Goal: Task Accomplishment & Management: Use online tool/utility

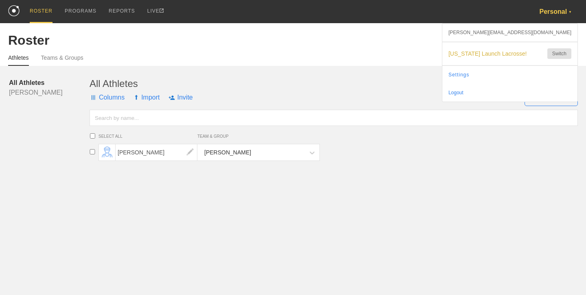
click at [542, 15] on div "Personal ▼" at bounding box center [558, 11] width 39 height 23
click at [514, 50] on span "[US_STATE] Launch Lacrosse!" at bounding box center [493, 53] width 91 height 7
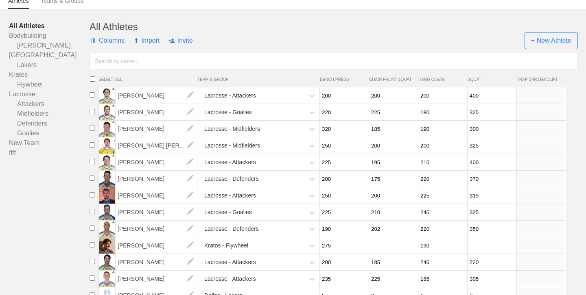
scroll to position [102, 0]
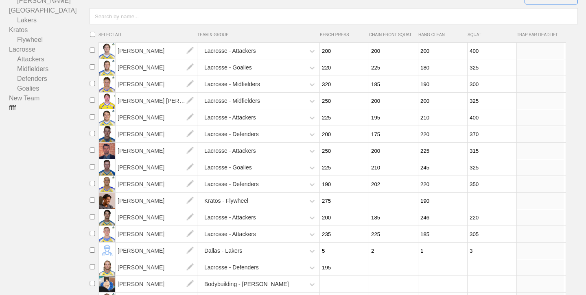
click at [22, 107] on link "ffff" at bounding box center [49, 108] width 81 height 10
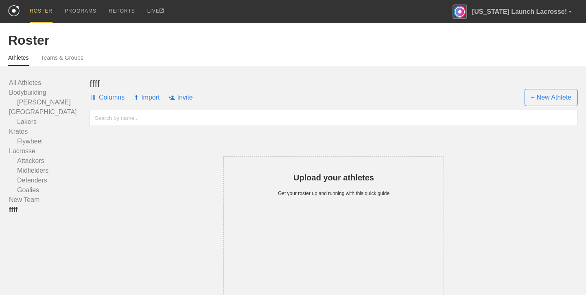
scroll to position [0, 0]
click at [53, 58] on link "Teams & Groups" at bounding box center [62, 59] width 42 height 11
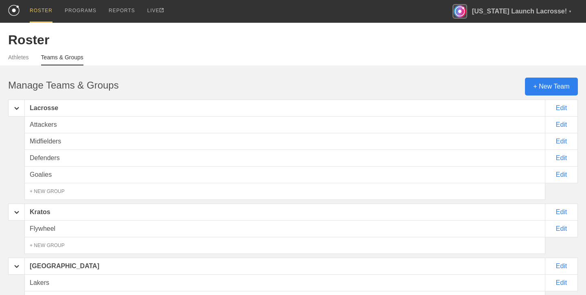
scroll to position [187, 0]
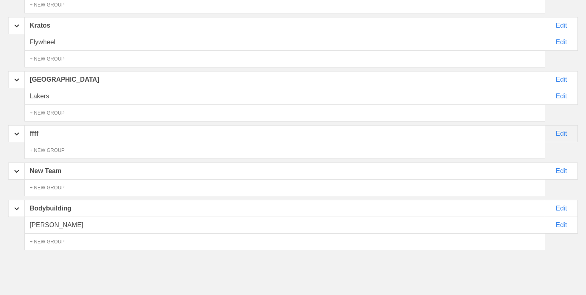
click at [559, 135] on div "Edit" at bounding box center [561, 133] width 33 height 17
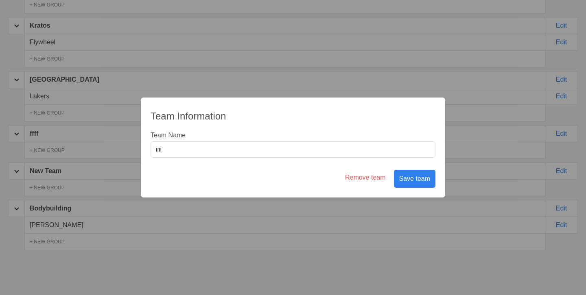
click at [376, 175] on div "Remove team" at bounding box center [365, 179] width 49 height 18
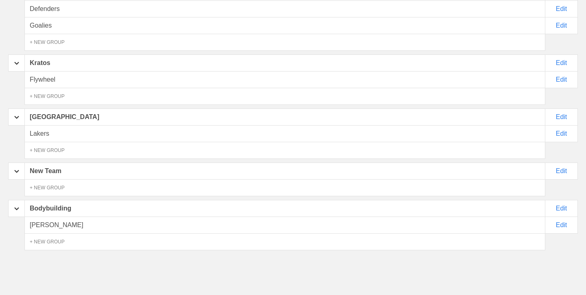
scroll to position [150, 0]
click at [560, 174] on div "Edit" at bounding box center [561, 171] width 33 height 17
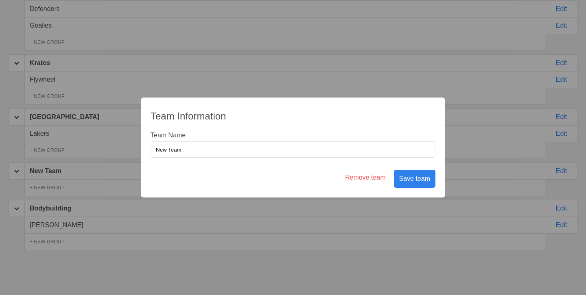
click at [369, 177] on div "Remove team" at bounding box center [365, 179] width 49 height 18
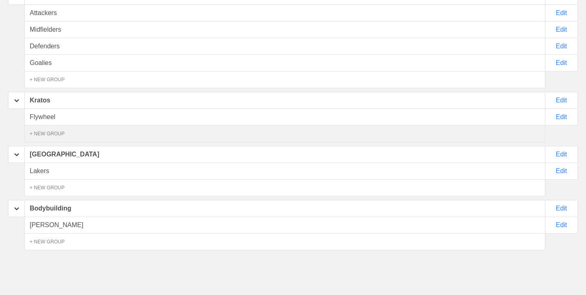
scroll to position [0, 0]
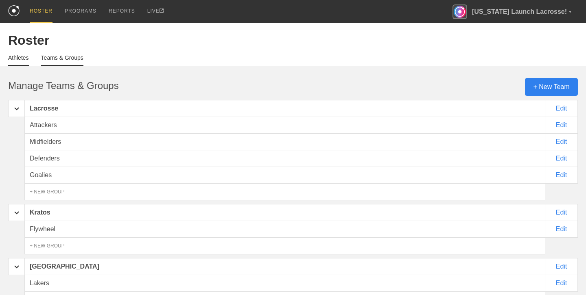
click at [23, 59] on link "Athletes" at bounding box center [18, 60] width 21 height 11
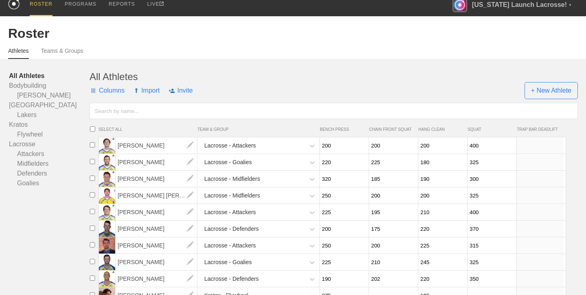
scroll to position [7, 0]
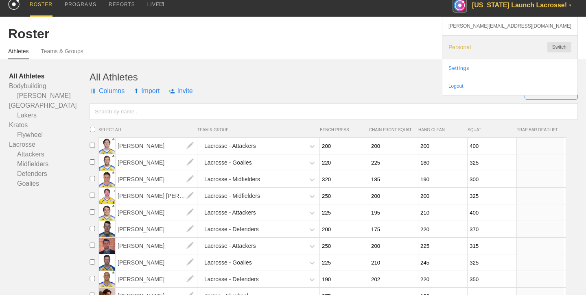
click at [527, 45] on span "Personal" at bounding box center [493, 47] width 91 height 7
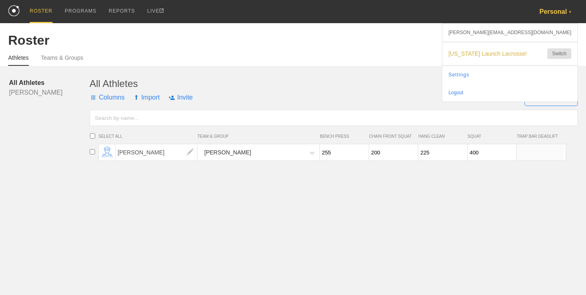
scroll to position [0, 0]
click at [79, 15] on div "PROGRAMS" at bounding box center [81, 11] width 32 height 23
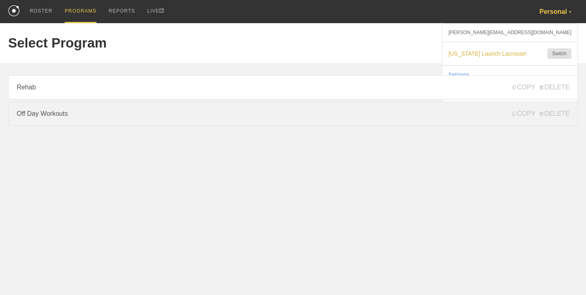
click at [66, 112] on link "Off Day Workouts" at bounding box center [293, 114] width 570 height 24
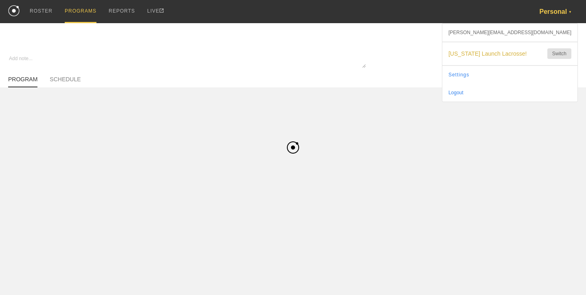
type textarea "x"
type input "Off Day Workouts"
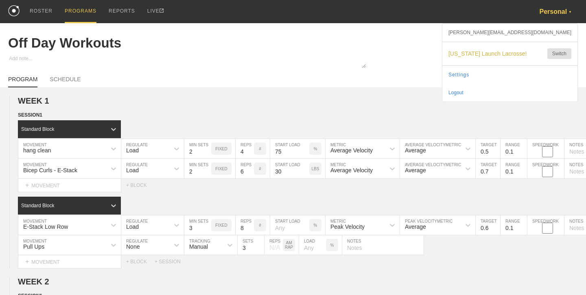
click at [15, 14] on img at bounding box center [13, 10] width 11 height 11
click at [11, 13] on img at bounding box center [13, 10] width 11 height 11
click at [39, 12] on div "ROSTER" at bounding box center [41, 11] width 23 height 23
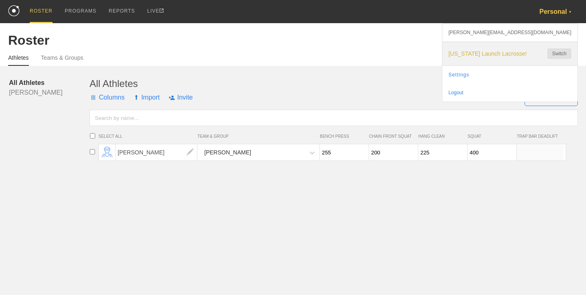
click at [517, 53] on span "[US_STATE] Launch Lacrosse!" at bounding box center [493, 53] width 91 height 7
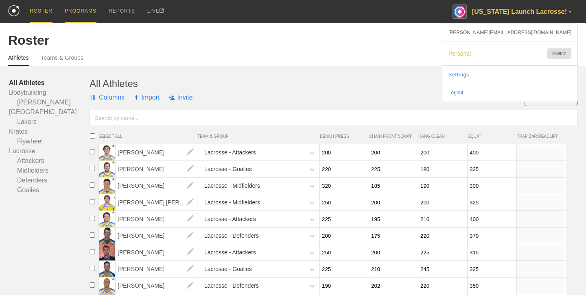
click at [80, 3] on div "PROGRAMS" at bounding box center [81, 11] width 32 height 23
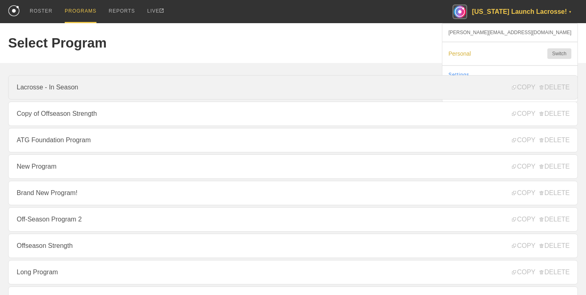
click at [105, 83] on link "Lacrosse - In Season" at bounding box center [293, 87] width 570 height 24
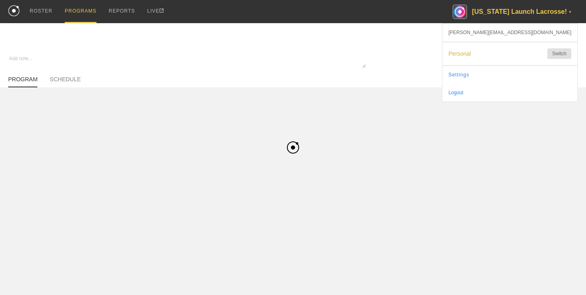
type textarea "x"
type input "Lacrosse - In Season"
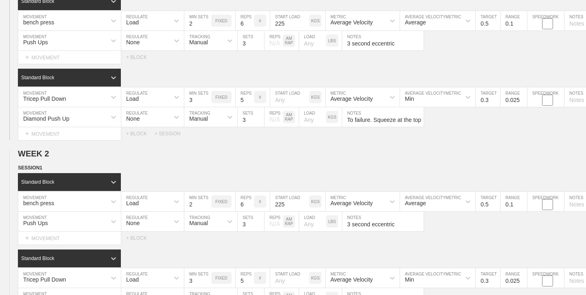
scroll to position [131, 0]
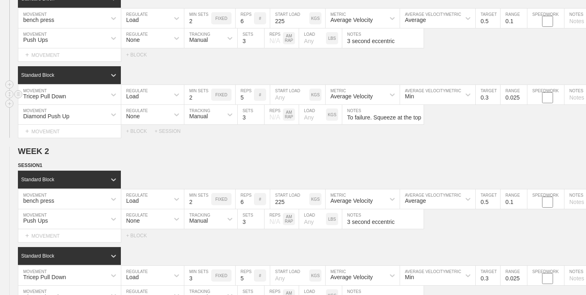
type input "2"
click at [208, 99] on input "2" at bounding box center [197, 95] width 27 height 20
click at [222, 151] on h2 "WEEK 2" at bounding box center [302, 151] width 568 height 9
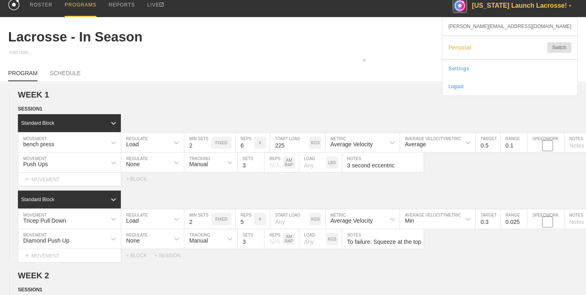
scroll to position [0, 0]
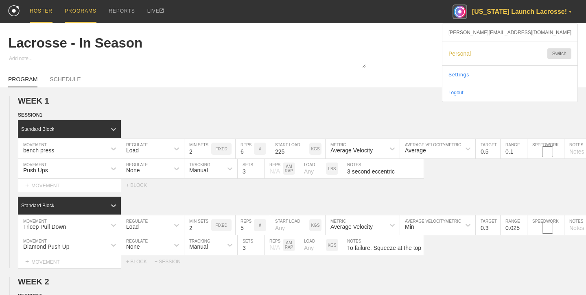
click at [48, 12] on div "ROSTER" at bounding box center [41, 11] width 23 height 23
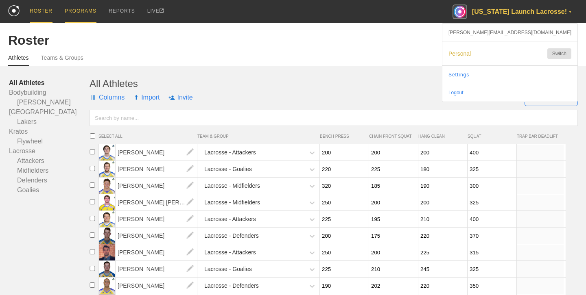
click at [80, 11] on div "PROGRAMS" at bounding box center [81, 11] width 32 height 23
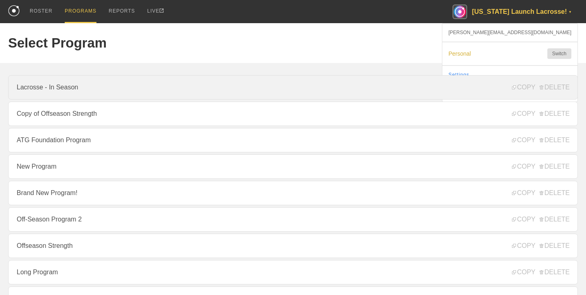
click at [67, 92] on link "Lacrosse - In Season" at bounding box center [293, 87] width 570 height 24
type textarea "x"
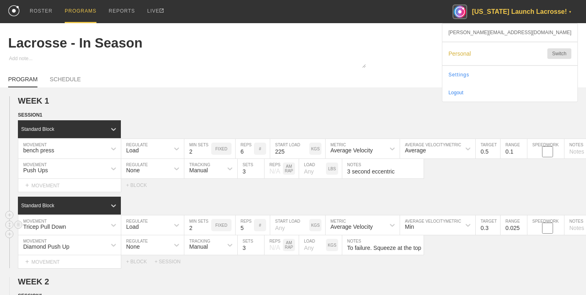
click at [59, 227] on div "Tricep Pull Down" at bounding box center [69, 226] width 103 height 20
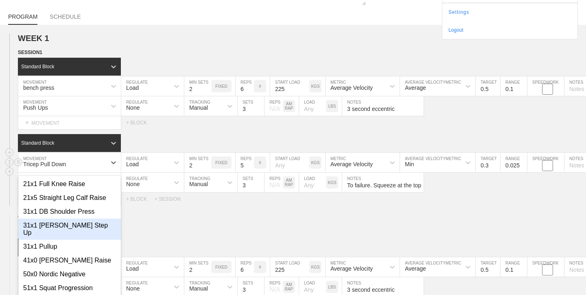
scroll to position [68, 0]
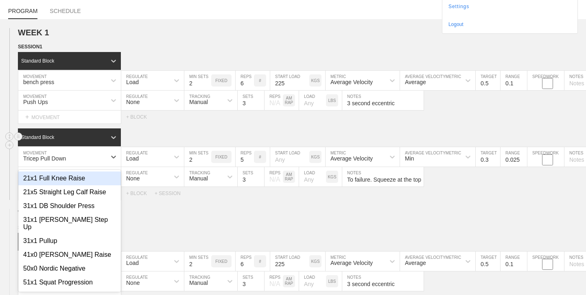
click at [137, 139] on div "Standard Block" at bounding box center [302, 138] width 568 height 18
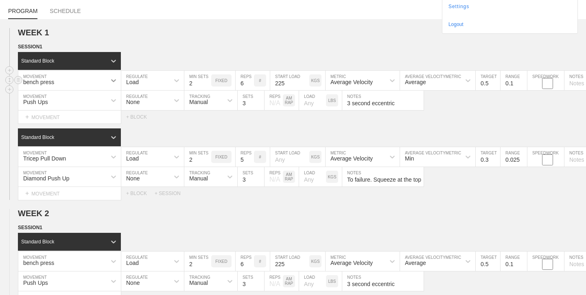
click at [109, 80] on icon at bounding box center [113, 81] width 8 height 8
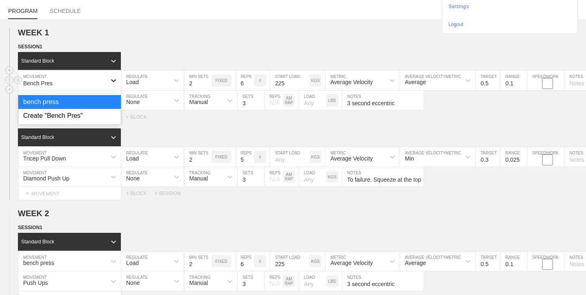
type input "Bench Press"
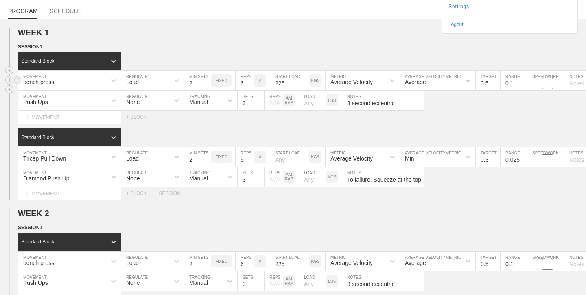
click at [315, 82] on p "KGS" at bounding box center [315, 81] width 9 height 4
click at [314, 81] on p "LBS" at bounding box center [316, 81] width 8 height 4
click at [289, 83] on input "225" at bounding box center [289, 81] width 39 height 20
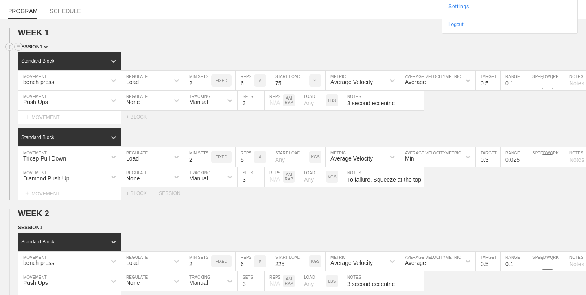
type input "75"
click at [244, 47] on div "SESSION 1" at bounding box center [302, 47] width 568 height 9
click at [318, 159] on p "KGS" at bounding box center [315, 157] width 9 height 4
click at [318, 160] on div "LBS" at bounding box center [315, 157] width 12 height 12
click at [292, 160] on input "number" at bounding box center [289, 157] width 39 height 20
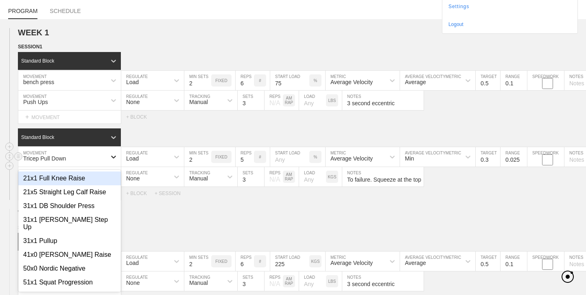
click at [114, 159] on icon at bounding box center [113, 157] width 8 height 8
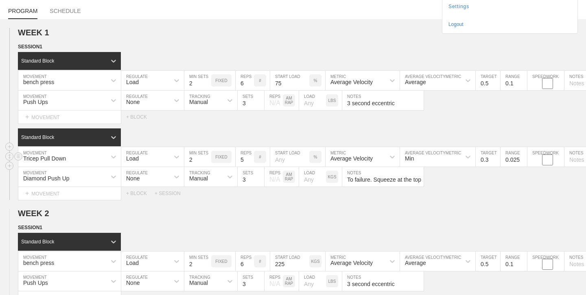
click at [298, 159] on input "number" at bounding box center [289, 157] width 39 height 20
click at [315, 158] on p "%" at bounding box center [316, 157] width 4 height 4
click at [315, 158] on p "KGS" at bounding box center [315, 157] width 9 height 4
click at [288, 160] on input "number" at bounding box center [289, 157] width 39 height 20
type input "50"
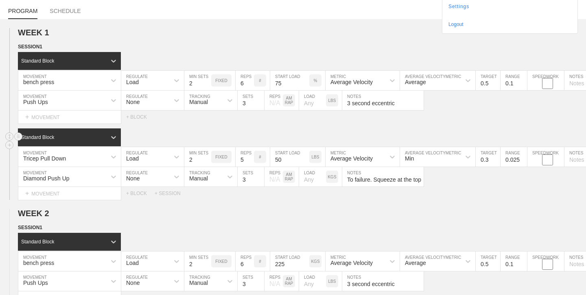
click at [224, 131] on div "Standard Block" at bounding box center [302, 138] width 568 height 18
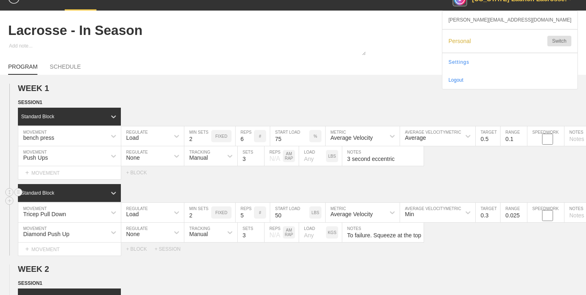
scroll to position [0, 0]
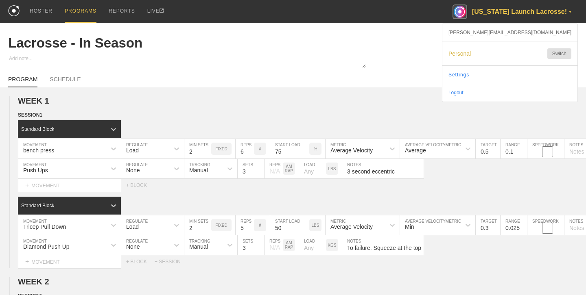
click at [26, 12] on link "ROSTER" at bounding box center [41, 11] width 35 height 22
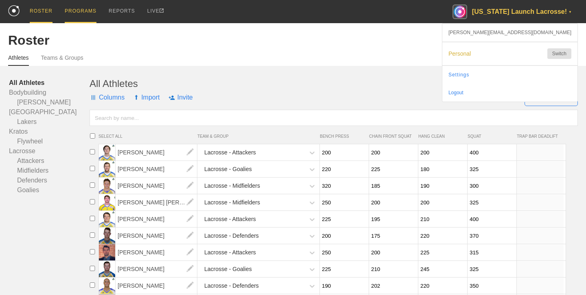
click at [94, 8] on div "PROGRAMS" at bounding box center [81, 11] width 32 height 23
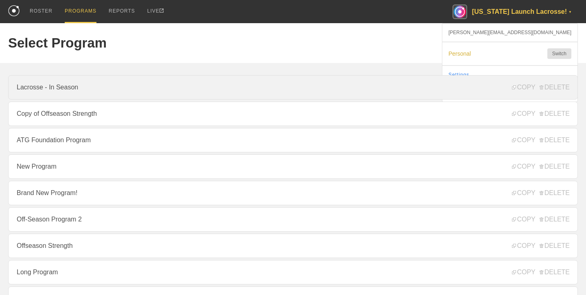
click at [71, 81] on link "Lacrosse - In Season" at bounding box center [293, 87] width 570 height 24
type textarea "x"
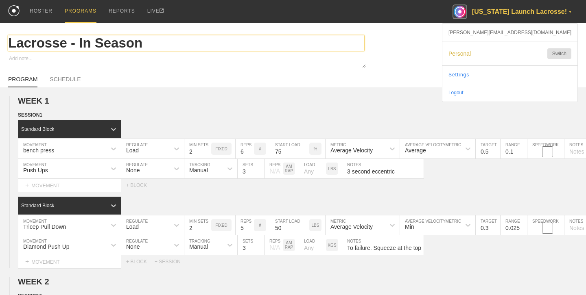
click at [264, 37] on input "Lacrosse - In Season" at bounding box center [186, 42] width 356 height 15
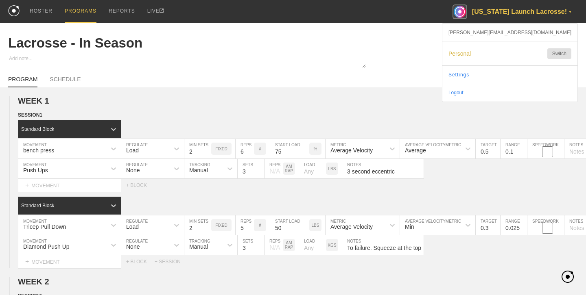
click at [293, 20] on div "ROSTER PROGRAMS REPORTS LIVE Florida Launch Lacrosse! ▼ harrison@getrepone.com …" at bounding box center [293, 11] width 570 height 23
click at [49, 11] on div "ROSTER" at bounding box center [41, 11] width 23 height 23
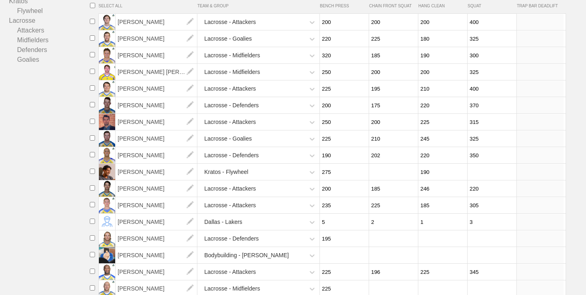
scroll to position [133, 0]
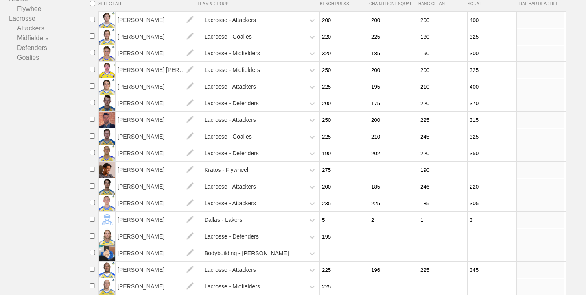
click at [386, 168] on input "number" at bounding box center [392, 170] width 47 height 16
type input "125"
click at [481, 170] on input "number" at bounding box center [491, 170] width 47 height 16
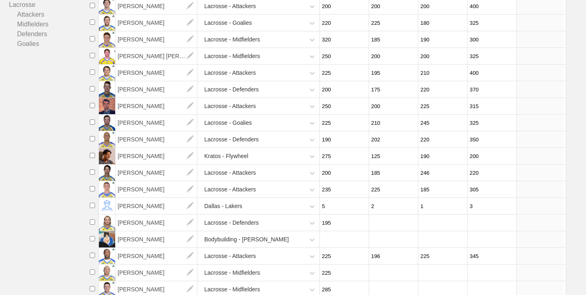
scroll to position [147, 0]
type input "200"
click at [380, 224] on input "number" at bounding box center [392, 223] width 47 height 16
type input "1"
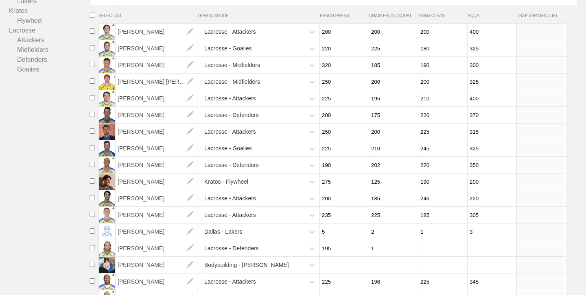
scroll to position [123, 0]
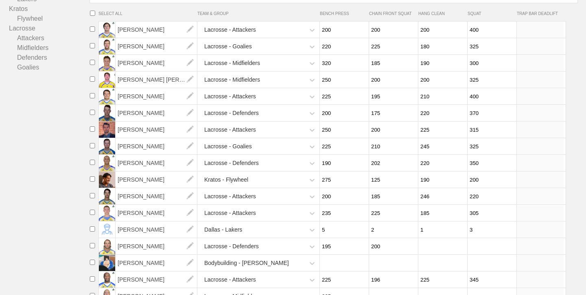
type input "200"
click at [441, 251] on input "number" at bounding box center [441, 247] width 47 height 16
type input "155"
click at [484, 247] on input "number" at bounding box center [491, 247] width 47 height 16
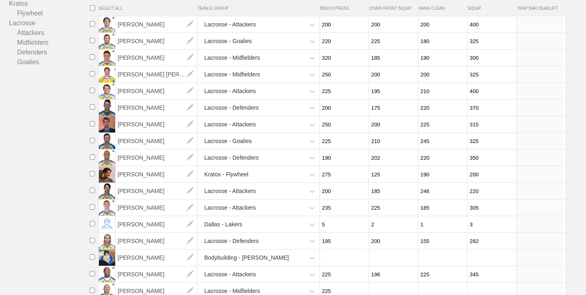
scroll to position [122, 0]
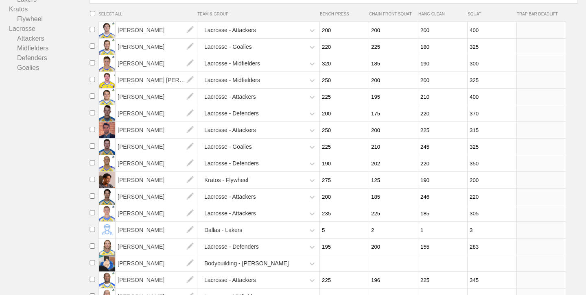
click at [509, 245] on input "283" at bounding box center [491, 247] width 47 height 16
click at [509, 245] on input "284" at bounding box center [491, 247] width 47 height 16
type input "285"
click at [508, 245] on input "285" at bounding box center [491, 247] width 47 height 16
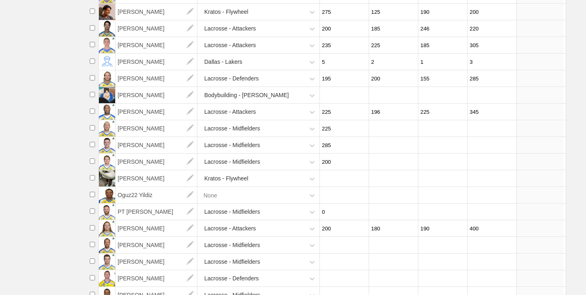
scroll to position [295, 0]
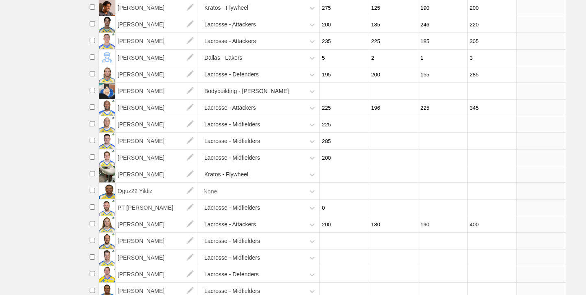
click at [381, 124] on input "number" at bounding box center [392, 125] width 47 height 16
type input "200"
click at [440, 128] on input "number" at bounding box center [441, 125] width 47 height 16
type input "200"
click at [474, 126] on input "number" at bounding box center [491, 125] width 47 height 16
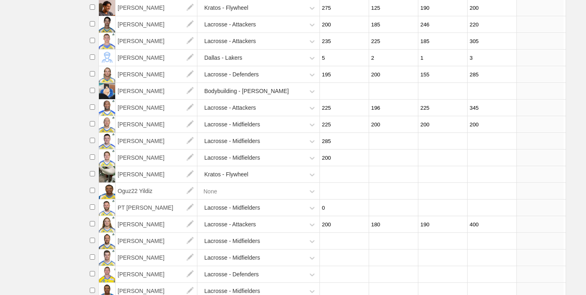
type input "200"
click at [387, 144] on input "number" at bounding box center [392, 141] width 47 height 16
type input "300"
click at [445, 141] on input "number" at bounding box center [441, 141] width 47 height 16
type input "300"
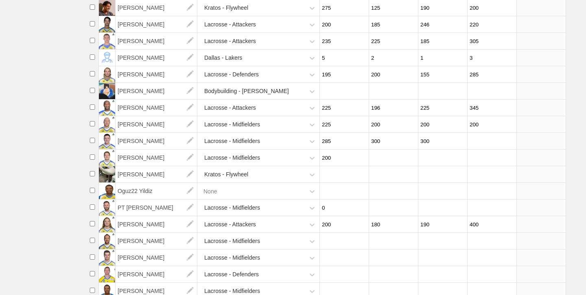
click at [475, 140] on input "number" at bounding box center [491, 141] width 47 height 16
type input "300"
click at [395, 159] on input "number" at bounding box center [392, 158] width 47 height 16
type input "200"
click at [437, 158] on input "number" at bounding box center [441, 158] width 47 height 16
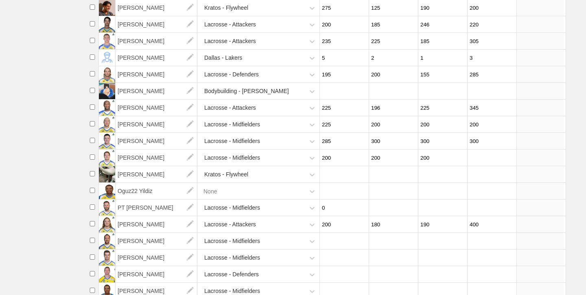
type input "200"
click at [486, 161] on input "number" at bounding box center [491, 158] width 47 height 16
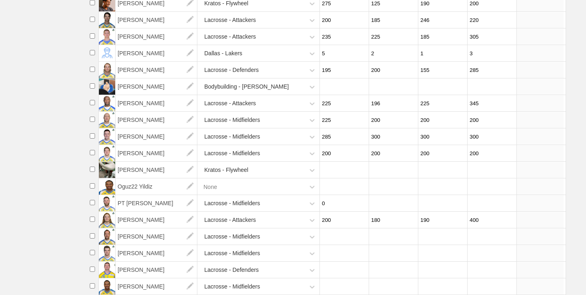
type input "200"
click at [342, 208] on input "0" at bounding box center [343, 204] width 47 height 16
type input "275"
click at [392, 203] on input "number" at bounding box center [392, 204] width 47 height 16
type input "300"
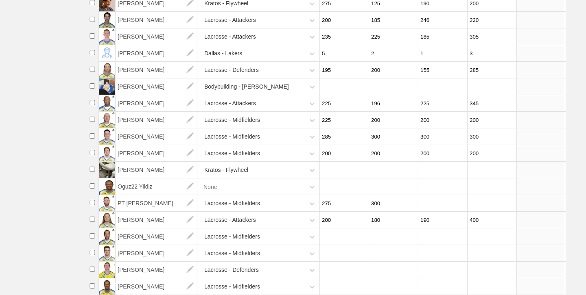
click at [430, 205] on input "number" at bounding box center [441, 204] width 47 height 16
type input "300"
click at [488, 205] on input "number" at bounding box center [491, 204] width 47 height 16
type input "325"
click at [339, 239] on input "number" at bounding box center [343, 237] width 47 height 16
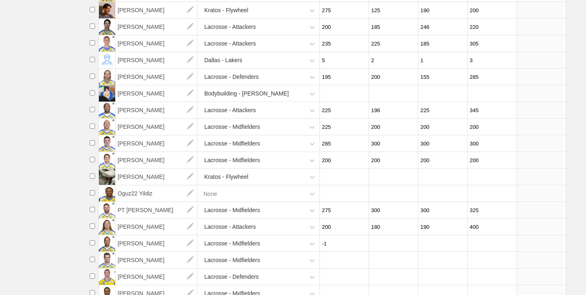
type input "0"
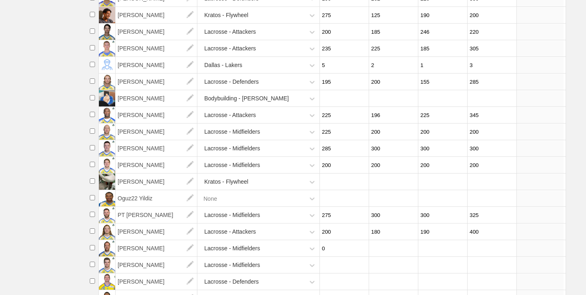
scroll to position [286, 0]
click at [569, 202] on li "Oguz22 Yildiz None" at bounding box center [336, 198] width 500 height 17
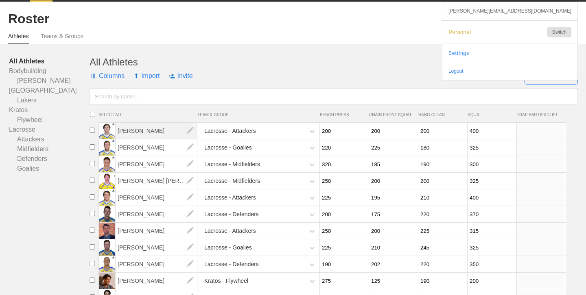
scroll to position [0, 0]
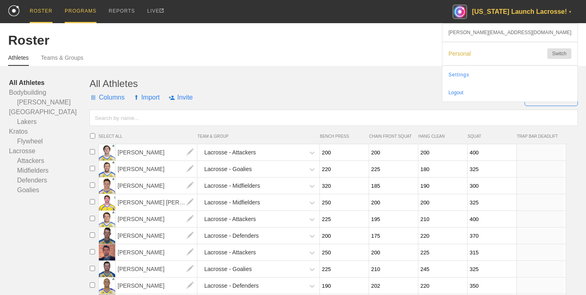
click at [75, 7] on div "PROGRAMS" at bounding box center [81, 11] width 32 height 23
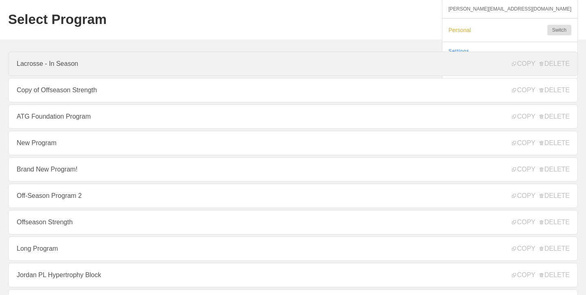
scroll to position [14, 0]
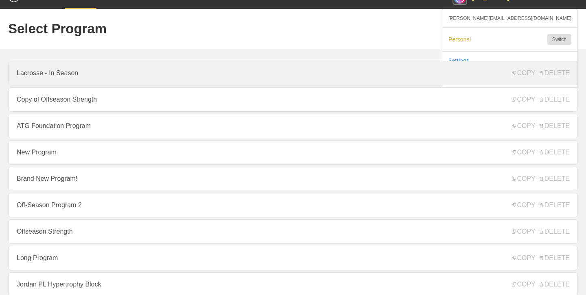
click at [63, 72] on link "Lacrosse - In Season" at bounding box center [293, 73] width 570 height 24
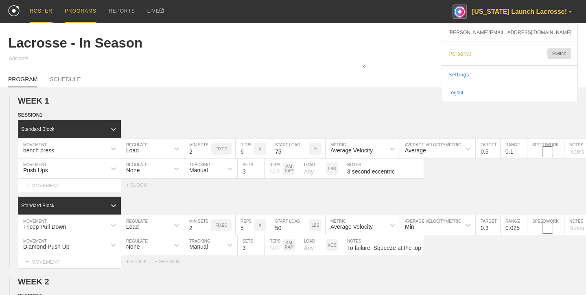
click at [48, 11] on div "ROSTER" at bounding box center [41, 11] width 23 height 23
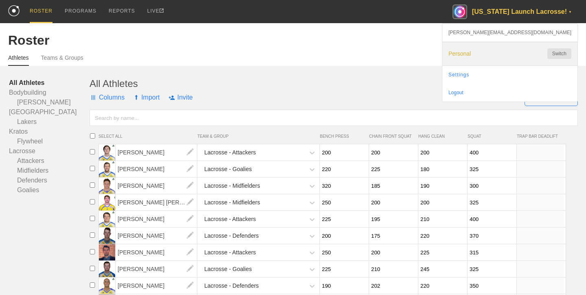
click at [531, 53] on span "Personal" at bounding box center [493, 53] width 91 height 7
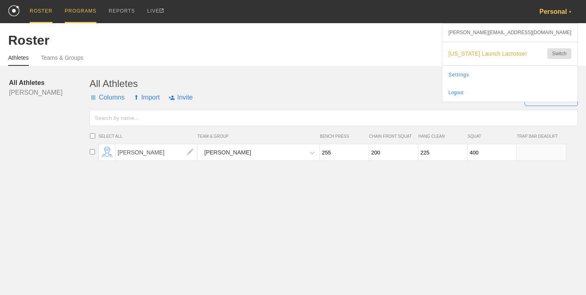
click at [83, 15] on div "PROGRAMS" at bounding box center [81, 11] width 32 height 23
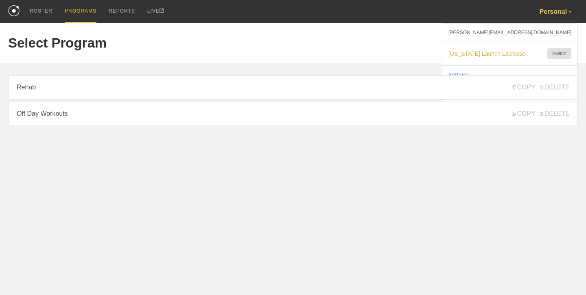
click at [545, 16] on div "Personal ▼" at bounding box center [558, 11] width 39 height 23
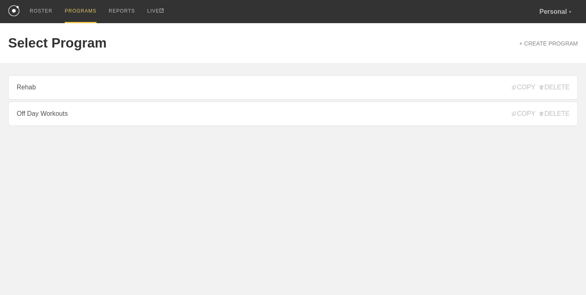
click at [538, 17] on div "ROSTER PROGRAMS REPORTS LIVE Personal ▼ harrison@getrepone.com Florida Launch L…" at bounding box center [293, 11] width 570 height 23
click at [523, 53] on span "[US_STATE] Launch Lacrosse!" at bounding box center [493, 53] width 91 height 7
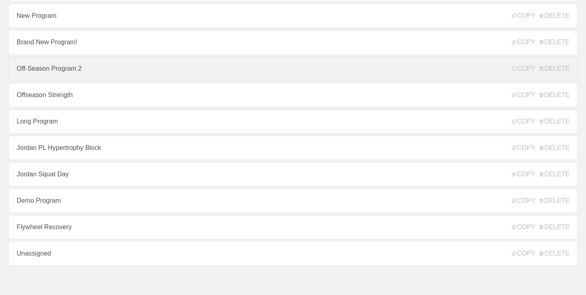
scroll to position [162, 0]
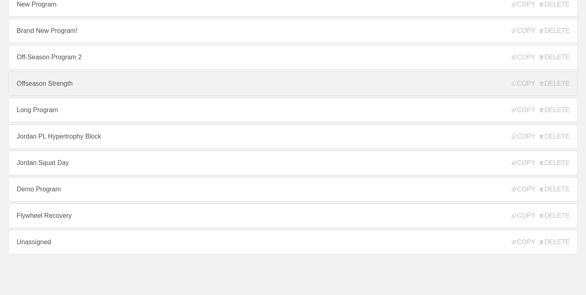
click at [357, 89] on link "Offseason Strength" at bounding box center [293, 84] width 570 height 24
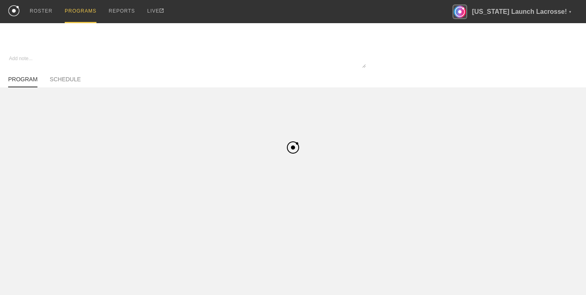
type textarea "x"
type input "Offseason Strength"
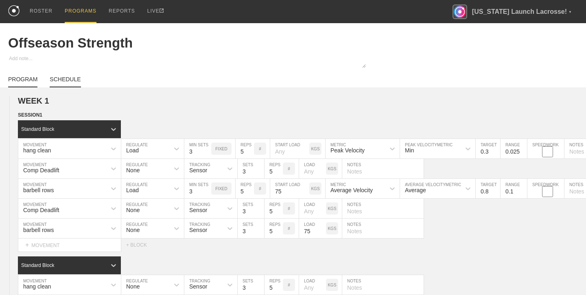
click at [74, 81] on link "SCHEDULE" at bounding box center [65, 81] width 31 height 11
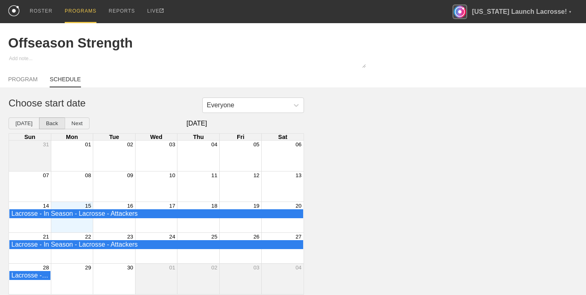
click at [46, 124] on button "Back" at bounding box center [52, 124] width 26 height 12
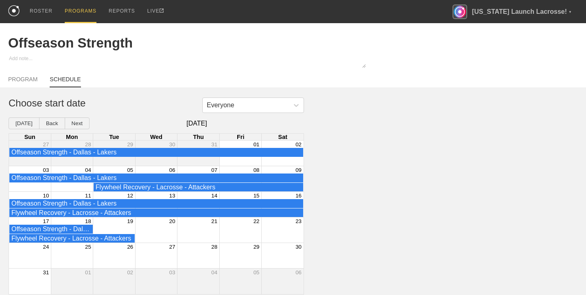
click at [77, 184] on div "Month View" at bounding box center [51, 187] width 84 height 9
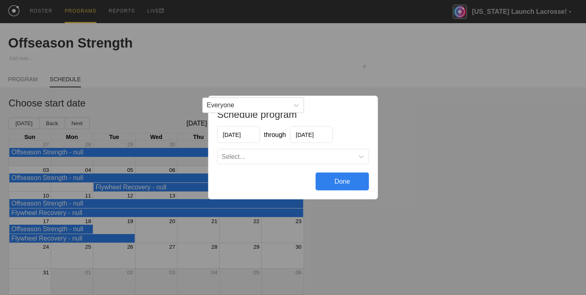
click at [327, 155] on div "Select..." at bounding box center [286, 157] width 136 height 8
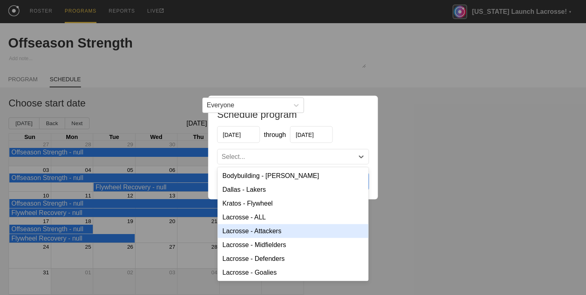
click at [289, 230] on div "Lacrosse - Attackers" at bounding box center [293, 232] width 151 height 14
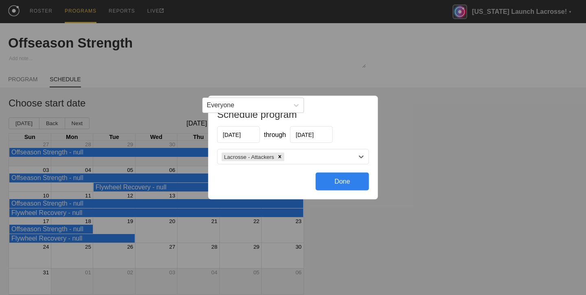
click at [344, 181] on div "Done" at bounding box center [342, 182] width 53 height 18
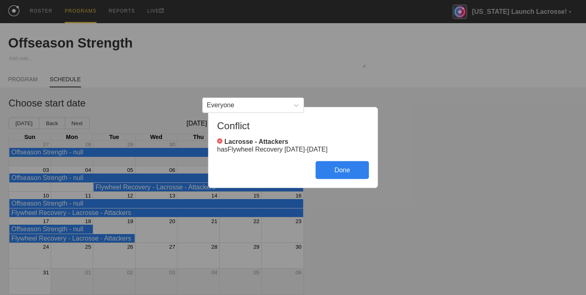
click at [344, 173] on div "Done" at bounding box center [342, 171] width 53 height 18
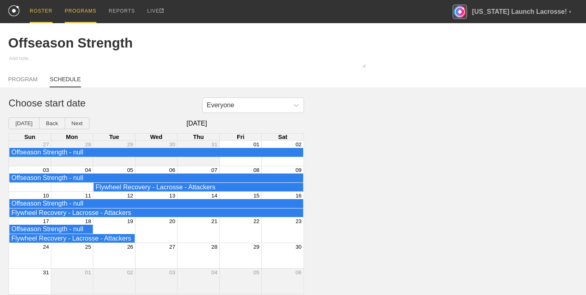
click at [38, 16] on div "ROSTER" at bounding box center [41, 11] width 23 height 23
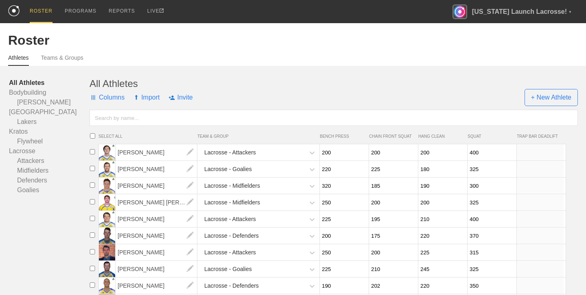
click at [532, 55] on span "Personal" at bounding box center [493, 53] width 91 height 7
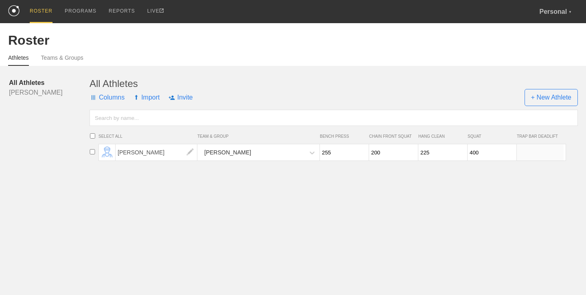
click at [112, 56] on div "Athletes Teams & Groups" at bounding box center [293, 57] width 570 height 18
click at [72, 11] on div "PROGRAMS" at bounding box center [81, 11] width 32 height 23
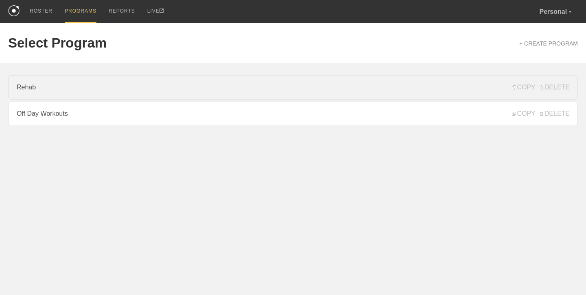
click at [87, 91] on link "Rehab" at bounding box center [293, 87] width 570 height 24
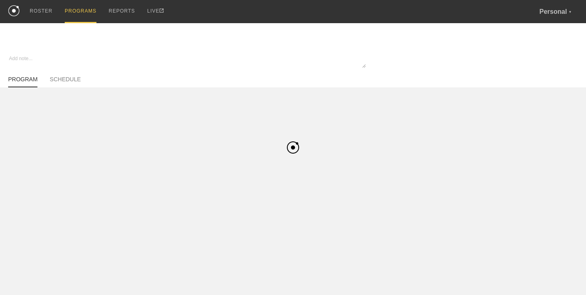
type textarea "x"
type input "Rehab"
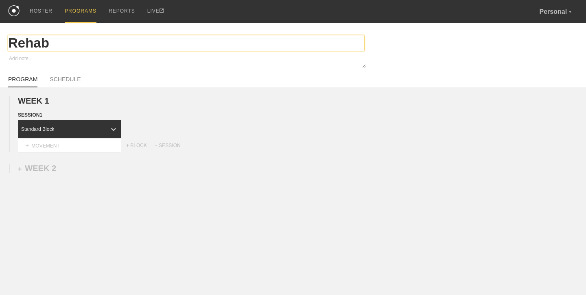
click at [35, 44] on input "Rehab" at bounding box center [186, 42] width 356 height 15
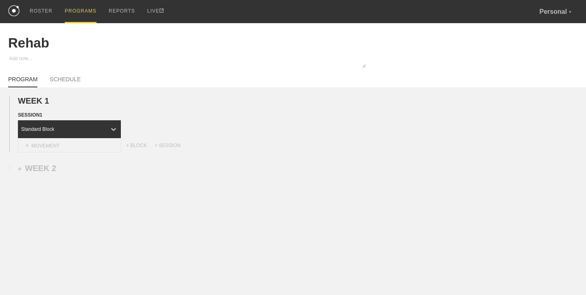
click at [60, 142] on div "+ MOVEMENT" at bounding box center [69, 145] width 103 height 13
click at [63, 172] on div "Create "Test"" at bounding box center [69, 171] width 103 height 14
type input "Test"
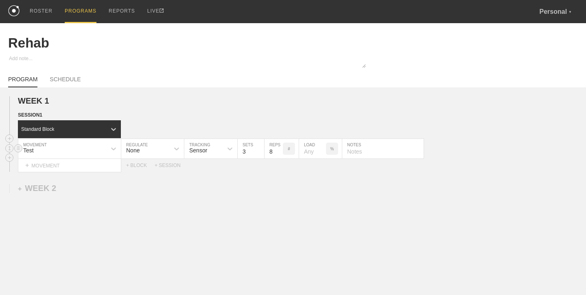
click at [71, 150] on div "Test" at bounding box center [62, 149] width 88 height 14
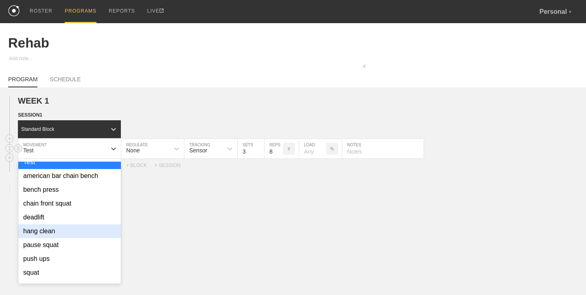
scroll to position [61, 0]
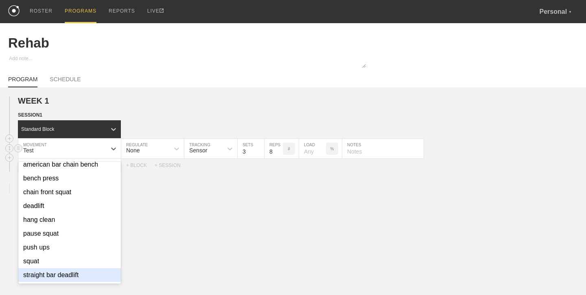
click at [66, 273] on div "straight bar deadlift" at bounding box center [69, 276] width 103 height 14
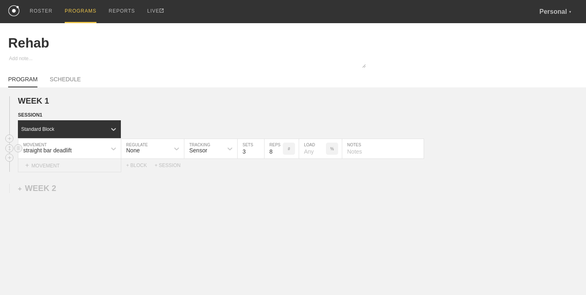
click at [46, 168] on div "+ MOVEMENT" at bounding box center [69, 165] width 103 height 13
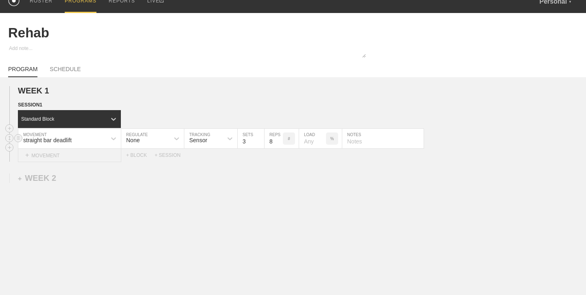
scroll to position [12, 0]
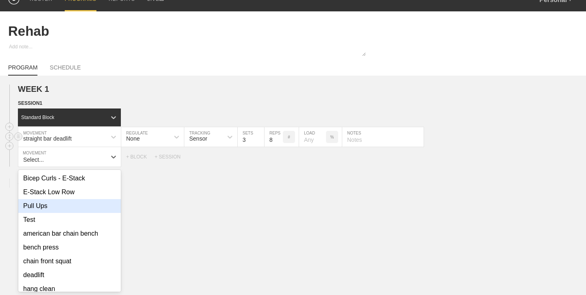
click at [59, 210] on div "Pull Ups" at bounding box center [69, 206] width 103 height 14
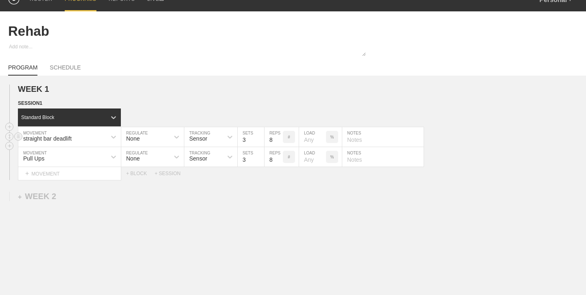
click at [309, 142] on input "number" at bounding box center [312, 137] width 27 height 20
click at [332, 139] on p "%" at bounding box center [332, 137] width 4 height 4
click at [332, 139] on p "KGS" at bounding box center [332, 137] width 9 height 4
click at [332, 139] on p "LBS" at bounding box center [332, 137] width 8 height 4
click at [311, 141] on input "number" at bounding box center [312, 137] width 27 height 20
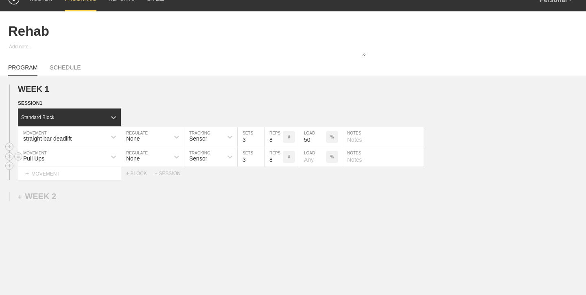
type input "50"
click at [310, 165] on input "number" at bounding box center [312, 157] width 27 height 20
click at [335, 160] on div "%" at bounding box center [332, 157] width 12 height 12
click at [334, 159] on p "KGS" at bounding box center [332, 157] width 9 height 4
click at [334, 159] on p "LBS" at bounding box center [332, 157] width 8 height 4
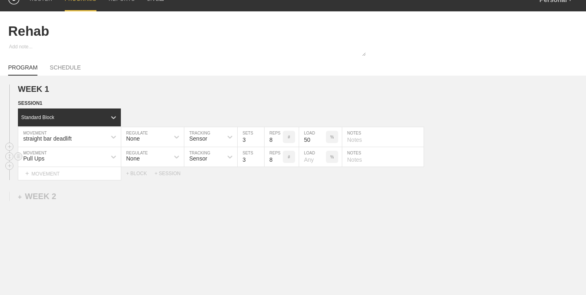
click at [310, 160] on input "number" at bounding box center [312, 157] width 27 height 20
click at [203, 160] on div "Sensor" at bounding box center [198, 158] width 18 height 7
click at [206, 195] on div "Manual" at bounding box center [210, 193] width 53 height 14
click at [278, 157] on input "9" at bounding box center [274, 157] width 18 height 20
type input "10"
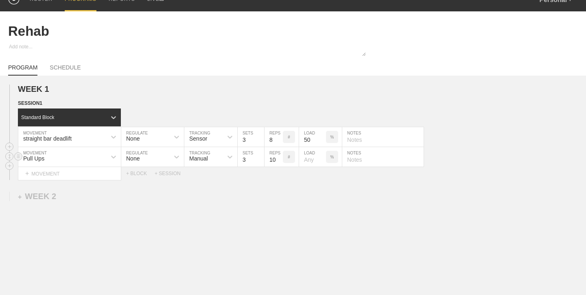
click at [278, 157] on input "10" at bounding box center [274, 157] width 18 height 20
click at [64, 65] on link "SCHEDULE" at bounding box center [65, 69] width 31 height 11
click at [113, 103] on div "SESSION 1" at bounding box center [302, 103] width 568 height 9
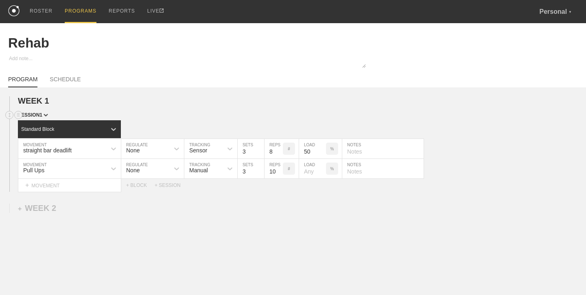
scroll to position [1, 0]
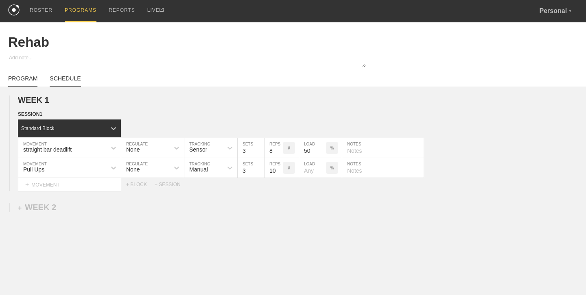
click at [62, 81] on link "SCHEDULE" at bounding box center [65, 80] width 31 height 11
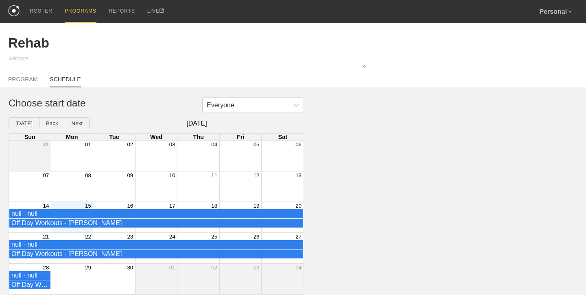
click at [37, 154] on div "Month View" at bounding box center [30, 156] width 42 height 31
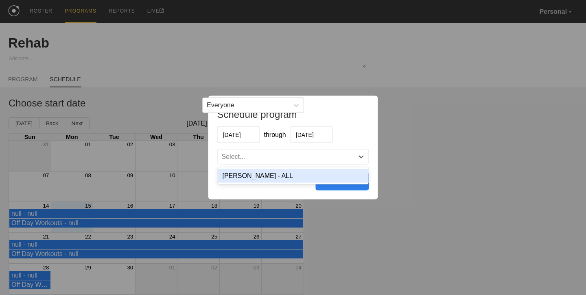
click at [308, 156] on div "Select..." at bounding box center [286, 157] width 136 height 8
click at [301, 176] on div "Harrison - ALL" at bounding box center [293, 176] width 151 height 14
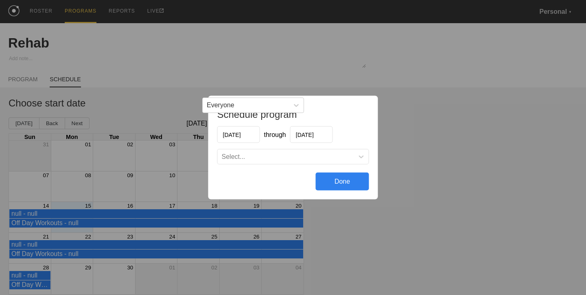
click at [350, 184] on div "Done" at bounding box center [342, 182] width 53 height 18
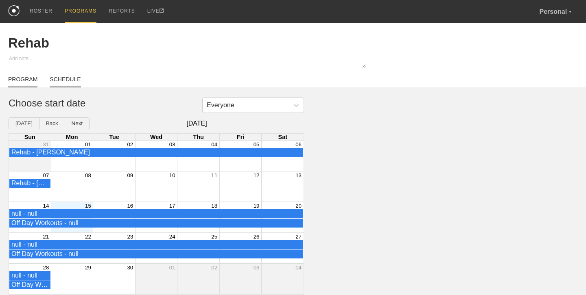
click at [28, 79] on link "PROGRAM" at bounding box center [22, 81] width 29 height 11
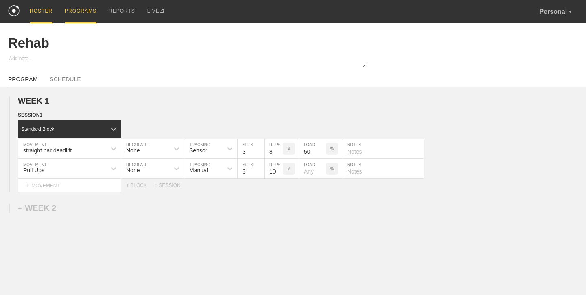
click at [45, 13] on div "ROSTER" at bounding box center [41, 11] width 23 height 23
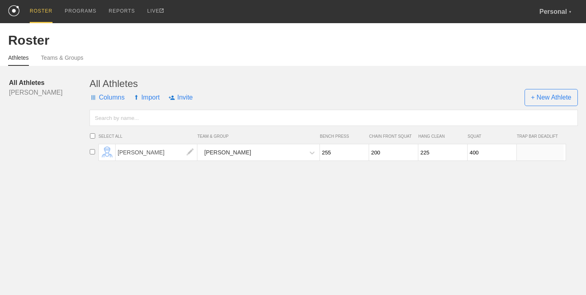
click at [518, 55] on span "[US_STATE] Launch Lacrosse!" at bounding box center [493, 53] width 91 height 7
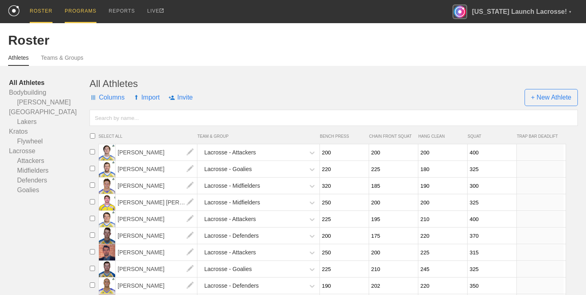
click at [82, 18] on div "PROGRAMS" at bounding box center [81, 11] width 32 height 23
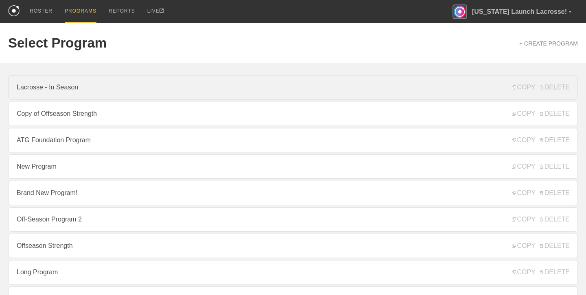
click at [105, 83] on link "Lacrosse - In Season" at bounding box center [293, 87] width 570 height 24
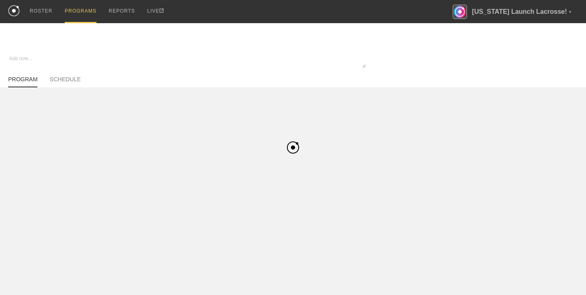
type textarea "x"
type input "Lacrosse - In Season"
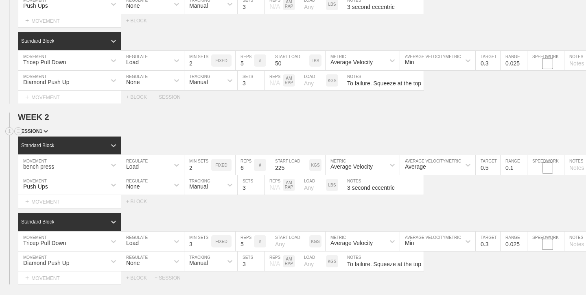
scroll to position [168, 0]
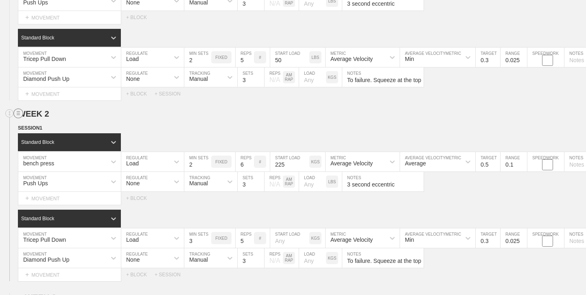
click at [19, 114] on circle at bounding box center [18, 113] width 9 height 9
click at [46, 121] on div "DUPLICATE" at bounding box center [56, 123] width 65 height 12
click at [18, 115] on line at bounding box center [18, 115] width 3 height 0
click at [42, 122] on div "DUPLICATE" at bounding box center [56, 123] width 65 height 12
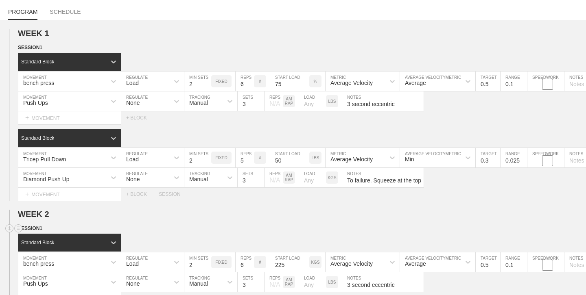
scroll to position [0, 0]
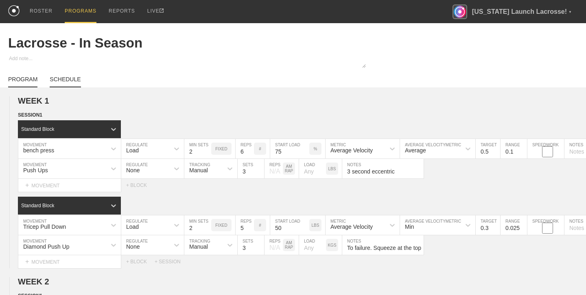
click at [70, 80] on link "SCHEDULE" at bounding box center [65, 81] width 31 height 11
type textarea "x"
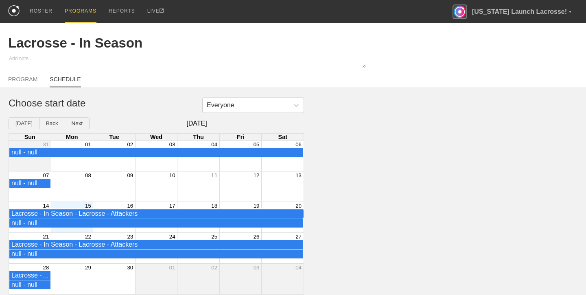
click at [116, 213] on div "Lacrosse - In Season - Lacrosse - Attackers" at bounding box center [156, 213] width 290 height 7
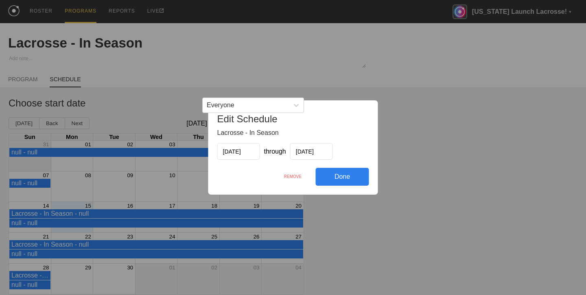
click at [363, 90] on div "Edit Schedule Lacrosse - In Season 09/14/2025 through 09/28/2025 Done REMOVE" at bounding box center [293, 147] width 586 height 295
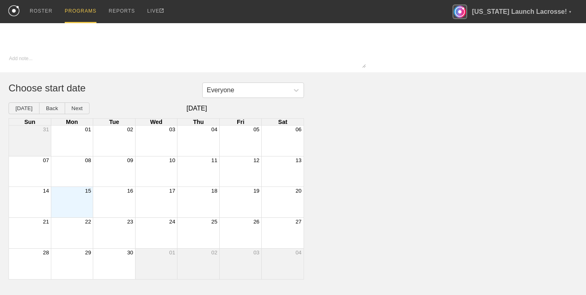
type input "Lacrosse - In Season"
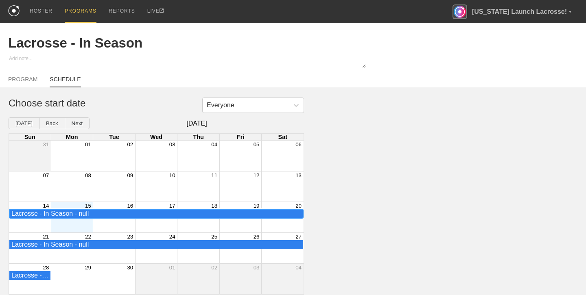
click at [97, 215] on div "Lacrosse - In Season - null" at bounding box center [156, 213] width 290 height 7
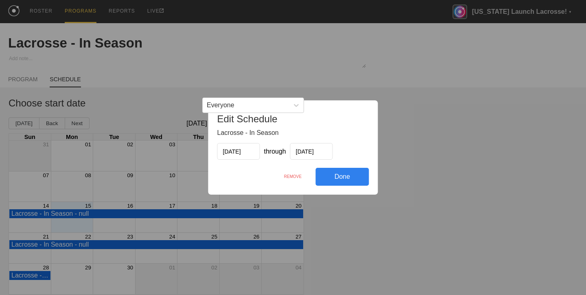
click at [295, 177] on div "REMOVE" at bounding box center [293, 176] width 46 height 17
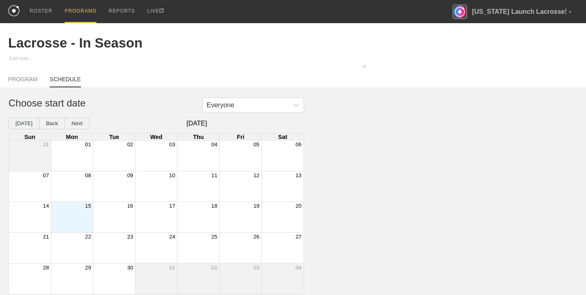
click at [73, 212] on div "Month View" at bounding box center [72, 217] width 42 height 31
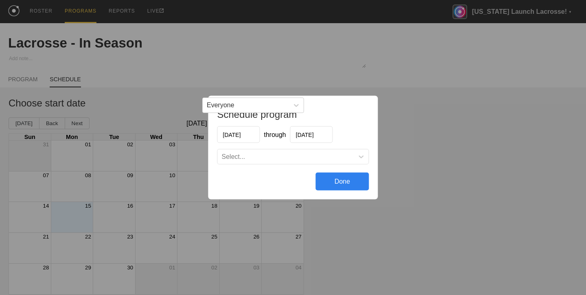
click at [264, 154] on div "Select..." at bounding box center [286, 157] width 136 height 8
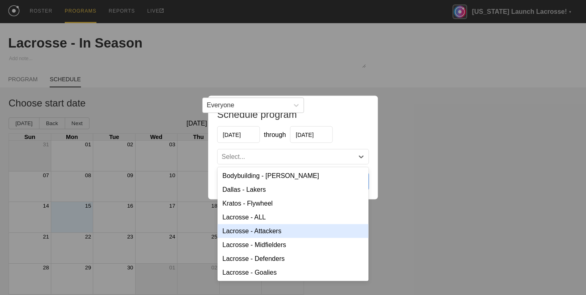
click at [274, 232] on div "Lacrosse - Attackers" at bounding box center [293, 232] width 151 height 14
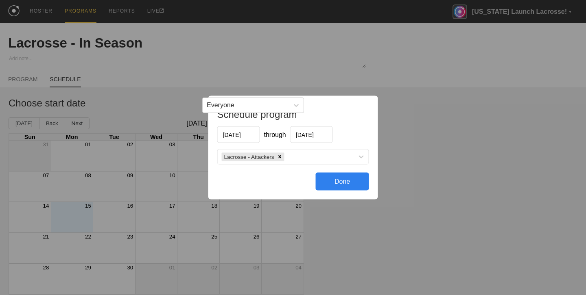
click at [342, 180] on div "Done" at bounding box center [342, 182] width 53 height 18
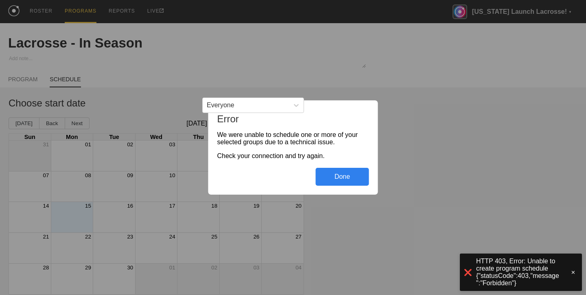
click at [342, 177] on div "Done" at bounding box center [342, 177] width 53 height 18
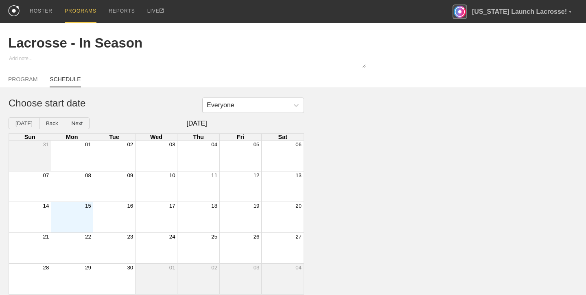
click at [63, 220] on div "Month View" at bounding box center [72, 217] width 42 height 31
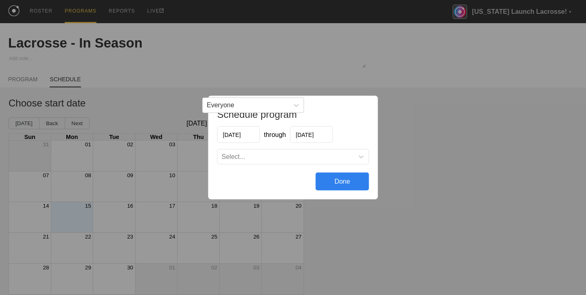
click at [276, 159] on div "Select..." at bounding box center [286, 157] width 136 height 8
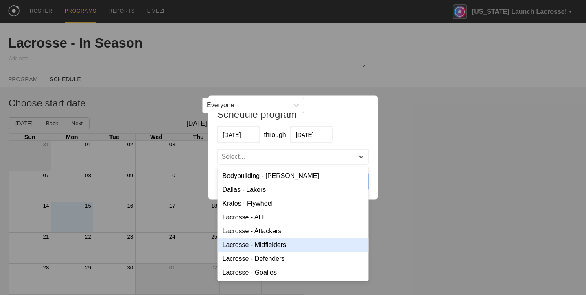
click at [274, 250] on div "Lacrosse - Midfielders" at bounding box center [293, 245] width 151 height 14
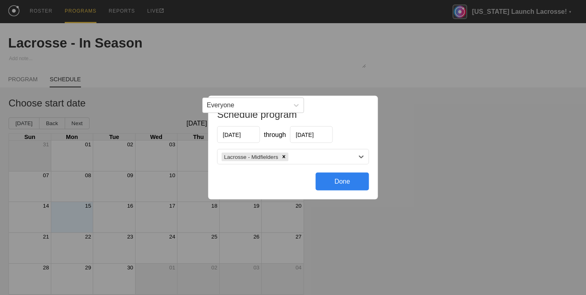
click at [339, 179] on div "Done" at bounding box center [342, 182] width 53 height 18
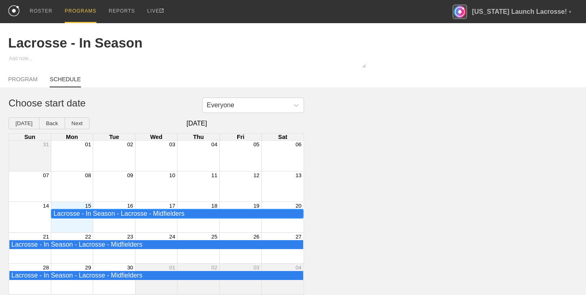
click at [139, 212] on div "Lacrosse - In Season - Lacrosse - Midfielders" at bounding box center [177, 213] width 248 height 7
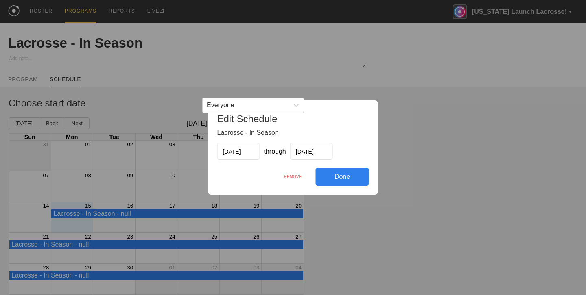
click at [295, 178] on div "REMOVE" at bounding box center [293, 176] width 46 height 17
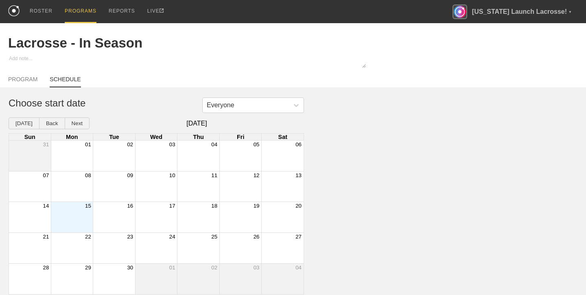
click at [68, 215] on div "Month View" at bounding box center [72, 217] width 42 height 31
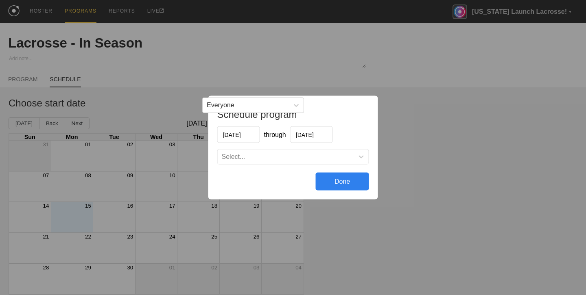
click at [282, 155] on div "Select..." at bounding box center [286, 157] width 136 height 8
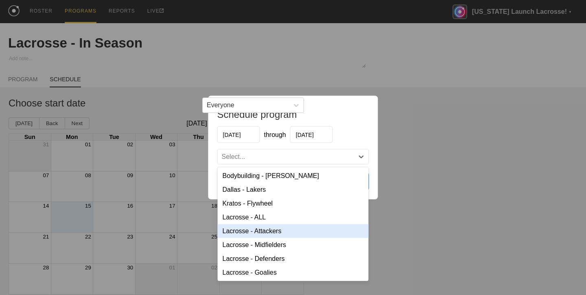
click at [284, 229] on div "Lacrosse - Attackers" at bounding box center [293, 232] width 151 height 14
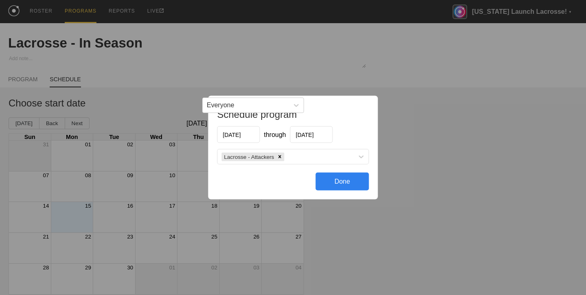
click at [347, 178] on div "Done" at bounding box center [342, 182] width 53 height 18
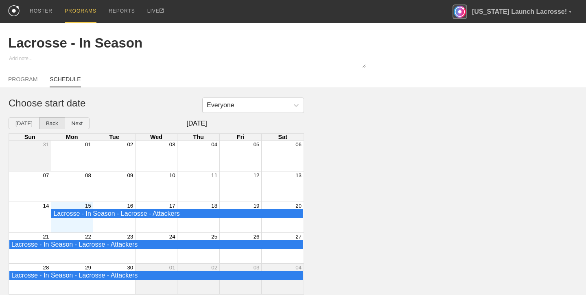
click at [45, 124] on button "Back" at bounding box center [52, 124] width 26 height 12
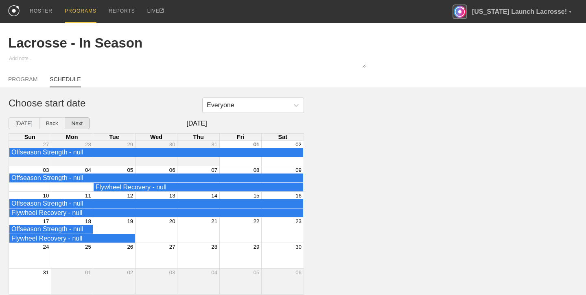
click at [81, 122] on button "Next" at bounding box center [77, 124] width 25 height 12
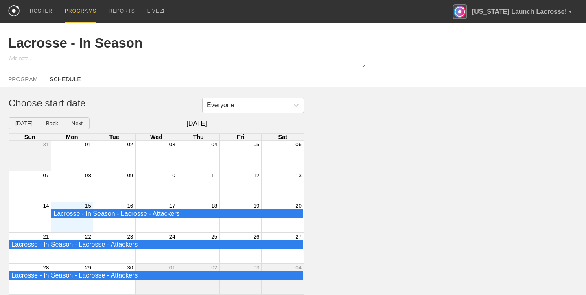
click at [407, 72] on div "PROGRAM SCHEDULE" at bounding box center [293, 79] width 570 height 18
click at [26, 80] on link "PROGRAM" at bounding box center [22, 81] width 29 height 11
type textarea "x"
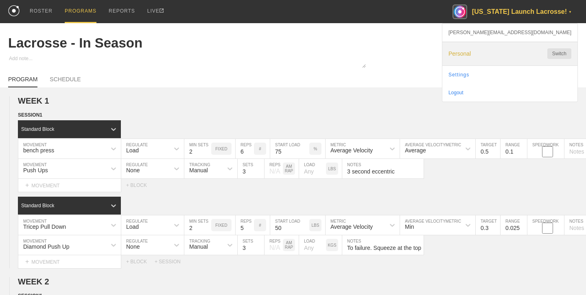
click at [523, 52] on span "Personal" at bounding box center [493, 53] width 91 height 7
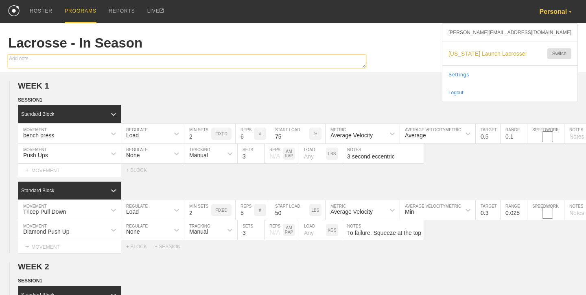
click at [212, 64] on textarea at bounding box center [187, 61] width 358 height 13
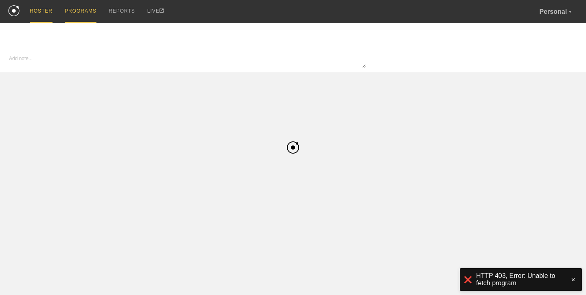
click at [46, 17] on div "ROSTER" at bounding box center [41, 11] width 23 height 23
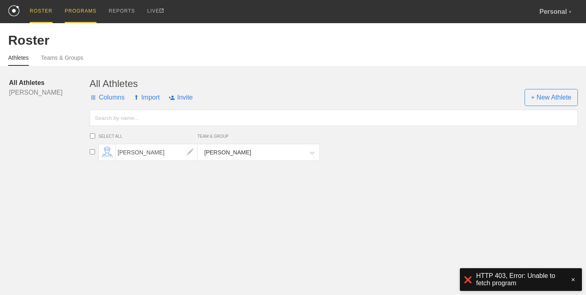
click at [76, 13] on div "PROGRAMS" at bounding box center [81, 11] width 32 height 23
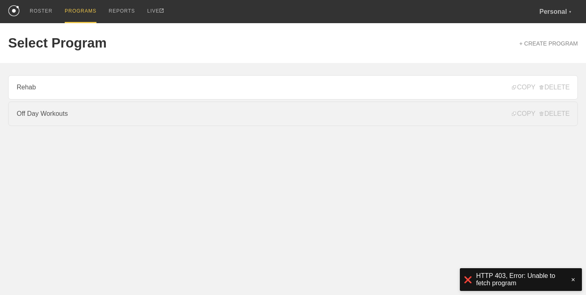
click at [70, 110] on link "Off Day Workouts" at bounding box center [293, 114] width 570 height 24
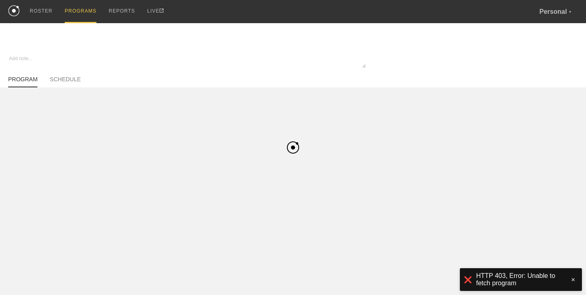
type textarea "x"
type input "Off Day Workouts"
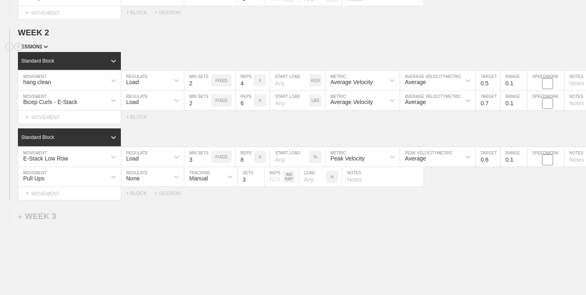
scroll to position [252, 0]
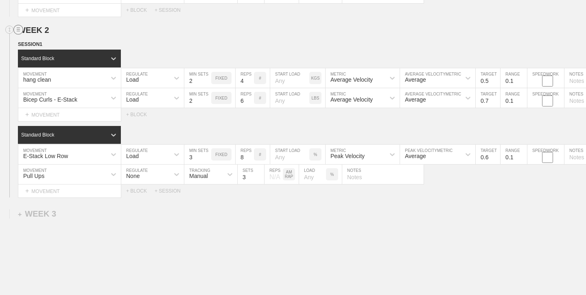
click at [20, 30] on circle at bounding box center [18, 29] width 9 height 9
click at [46, 37] on div "DUPLICATE" at bounding box center [56, 39] width 65 height 12
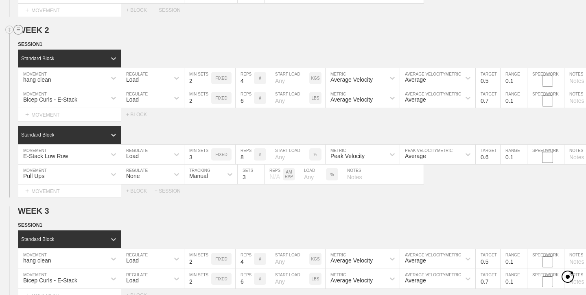
click at [19, 28] on circle at bounding box center [18, 29] width 9 height 9
click at [43, 38] on div "DUPLICATE" at bounding box center [56, 39] width 65 height 12
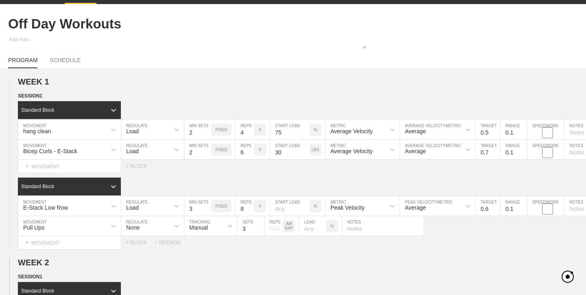
scroll to position [0, 0]
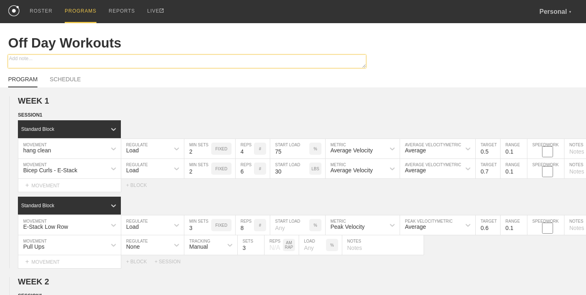
click at [281, 63] on textarea at bounding box center [187, 61] width 358 height 13
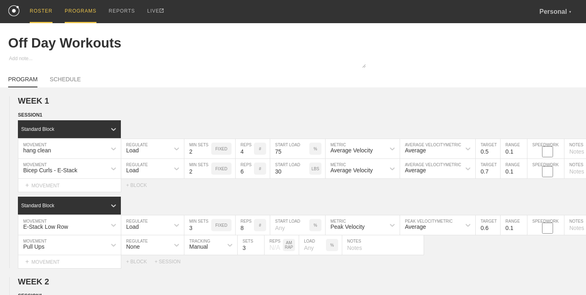
click at [47, 13] on div "ROSTER" at bounding box center [41, 11] width 23 height 23
drag, startPoint x: 178, startPoint y: 109, endPoint x: 157, endPoint y: 105, distance: 21.2
click at [175, 109] on div "WEEK 1 DUPLICATE DELETE SESSION 1 Standard Block DUPLICATE INSERT MOVEMENT AFTE…" at bounding box center [293, 182] width 586 height 172
click at [77, 79] on link "SCHEDULE" at bounding box center [65, 81] width 31 height 11
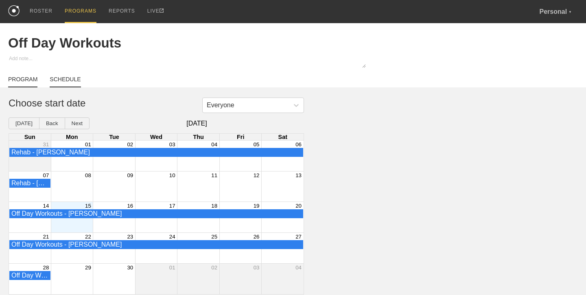
click at [32, 81] on link "PROGRAM" at bounding box center [22, 81] width 29 height 11
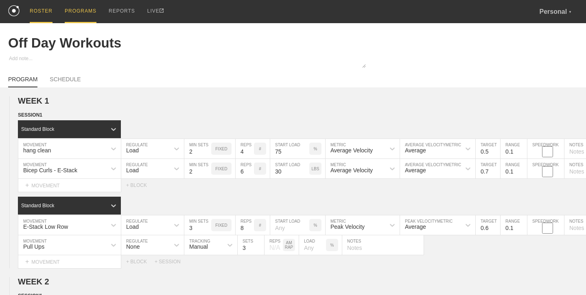
click at [33, 9] on div "ROSTER" at bounding box center [41, 11] width 23 height 23
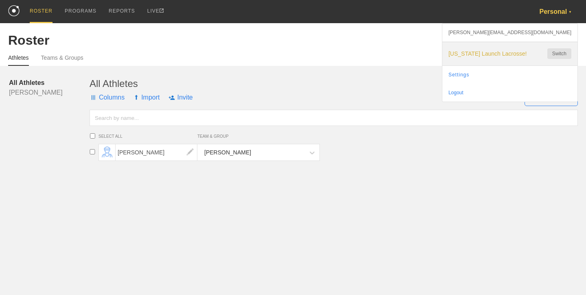
click at [519, 53] on span "[US_STATE] Launch Lacrosse!" at bounding box center [493, 53] width 91 height 7
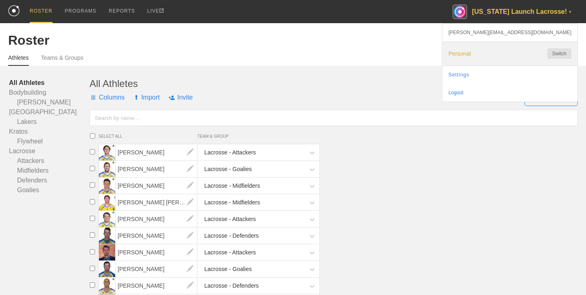
click at [530, 51] on span "Personal" at bounding box center [493, 53] width 91 height 7
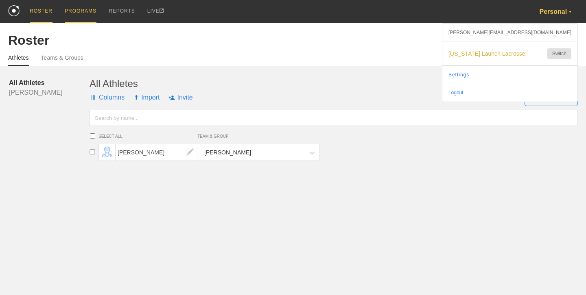
click at [70, 12] on div "PROGRAMS" at bounding box center [81, 11] width 32 height 23
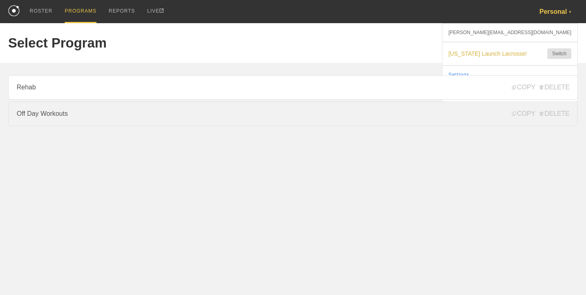
click at [33, 111] on link "Off Day Workouts" at bounding box center [293, 114] width 570 height 24
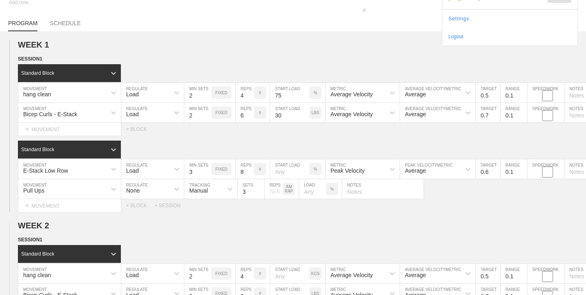
scroll to position [57, 0]
click at [48, 58] on img at bounding box center [46, 58] width 4 height 3
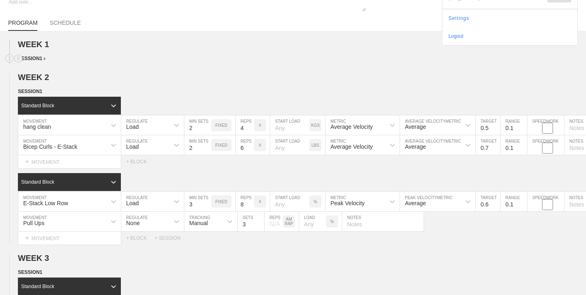
click at [46, 59] on img at bounding box center [45, 58] width 2 height 3
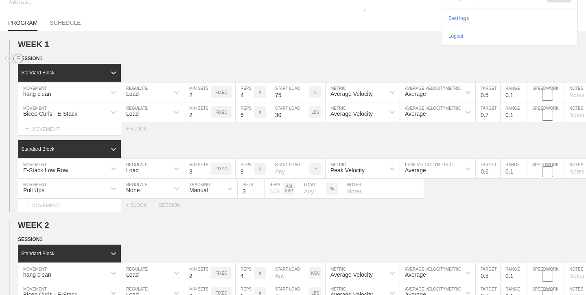
click at [17, 58] on circle at bounding box center [18, 58] width 9 height 9
click at [44, 66] on div "DUPLICATE" at bounding box center [56, 68] width 65 height 12
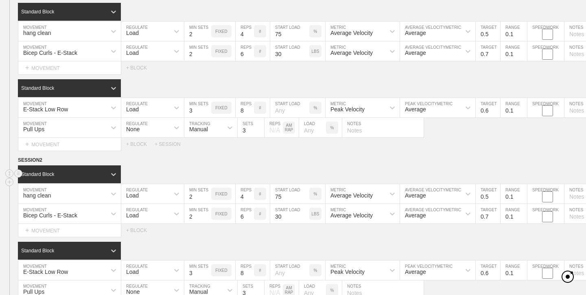
scroll to position [125, 0]
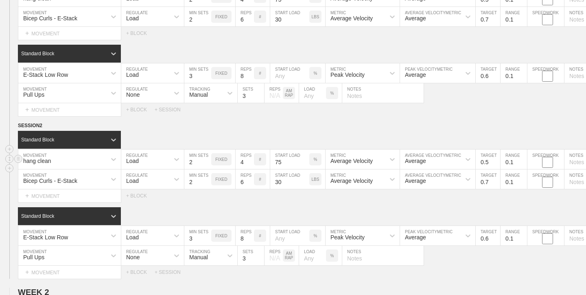
click at [99, 169] on div "hang clean" at bounding box center [69, 160] width 103 height 20
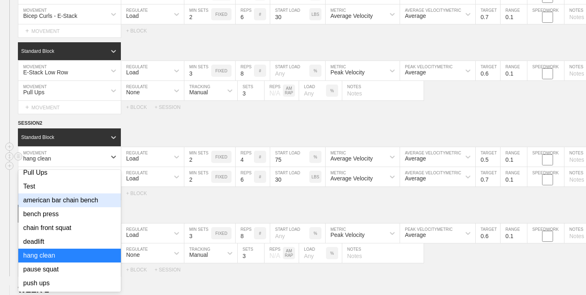
scroll to position [34, 0]
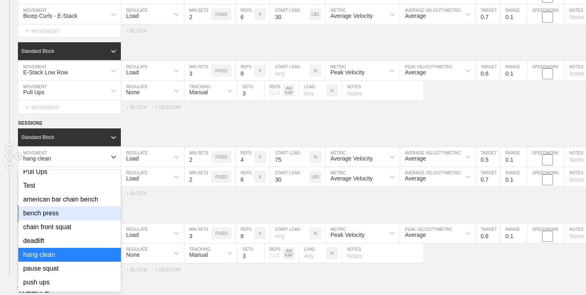
click at [86, 214] on div "bench press" at bounding box center [69, 214] width 103 height 14
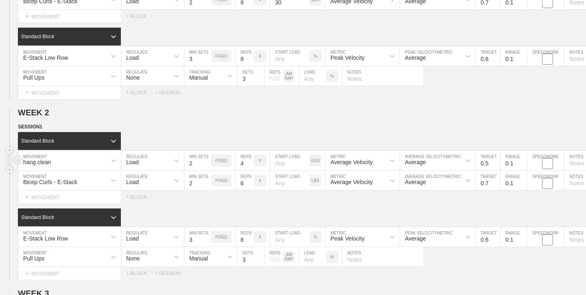
scroll to position [333, 0]
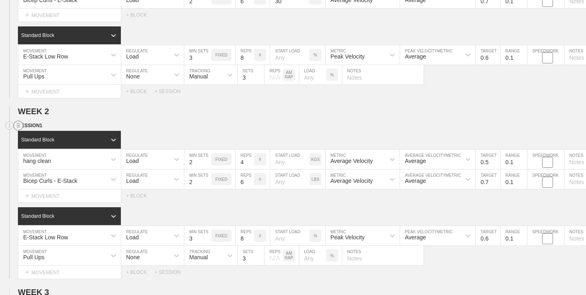
click at [20, 125] on circle at bounding box center [18, 125] width 9 height 9
click at [52, 134] on div "DUPLICATE" at bounding box center [56, 135] width 65 height 12
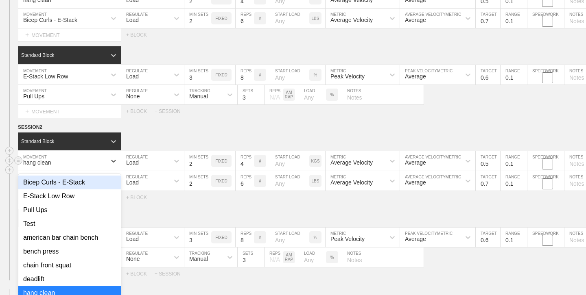
click at [95, 171] on div "option Bicep Curls - E-Stack focused, 1 of 13. 13 results available. Use Up and…" at bounding box center [69, 161] width 103 height 20
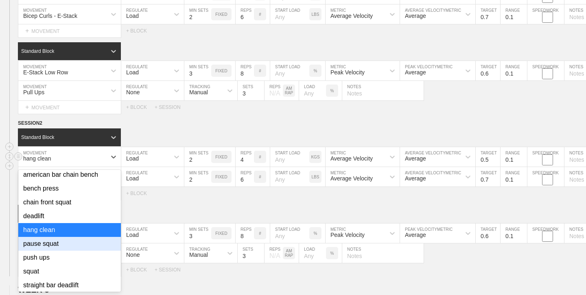
scroll to position [61, 0]
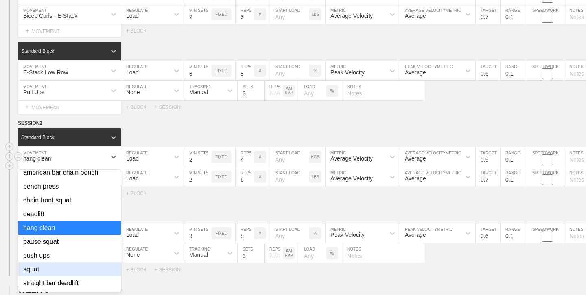
click at [66, 271] on div "squat" at bounding box center [69, 270] width 103 height 14
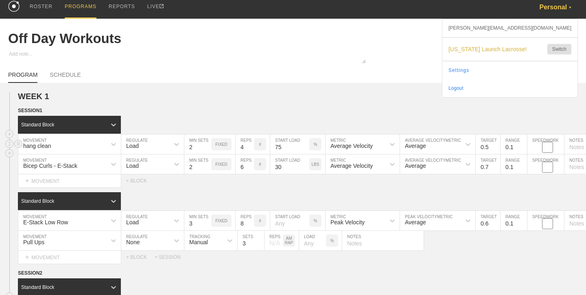
scroll to position [0, 0]
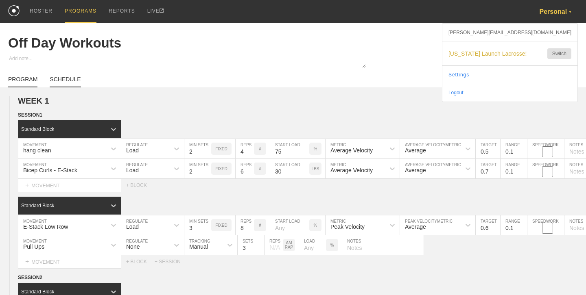
click at [68, 83] on link "SCHEDULE" at bounding box center [65, 81] width 31 height 11
type textarea "x"
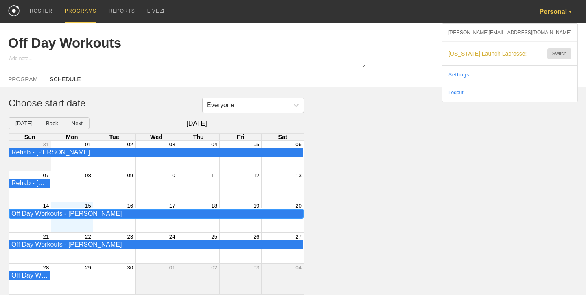
click at [68, 214] on div "Off Day Workouts - Harrison Hefele" at bounding box center [156, 213] width 290 height 7
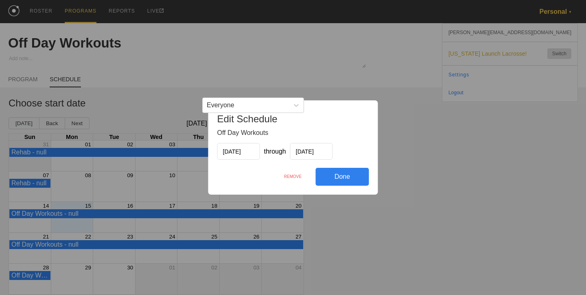
click at [292, 177] on div "REMOVE" at bounding box center [293, 176] width 46 height 17
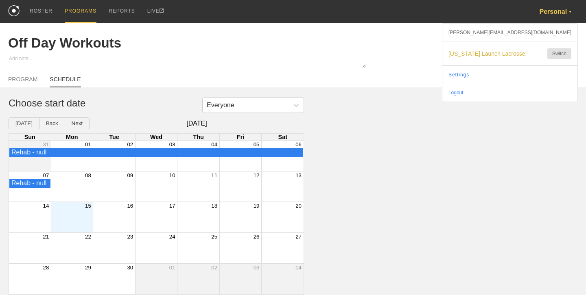
click at [61, 217] on div "Month View" at bounding box center [72, 217] width 42 height 31
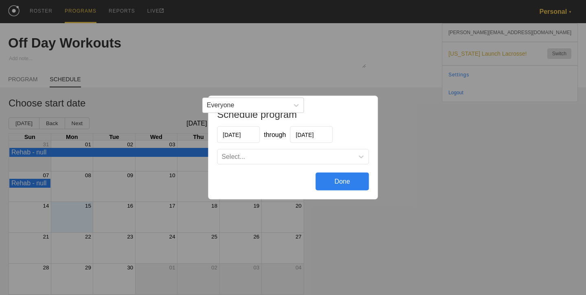
click at [269, 154] on div "Select..." at bounding box center [286, 157] width 136 height 8
click at [276, 174] on div "No options" at bounding box center [293, 176] width 151 height 14
click at [366, 134] on div "09/15/2025 through 10/13/2025" at bounding box center [293, 135] width 152 height 17
click at [346, 182] on div "Done" at bounding box center [342, 182] width 53 height 18
click at [345, 179] on div "Done" at bounding box center [342, 182] width 53 height 18
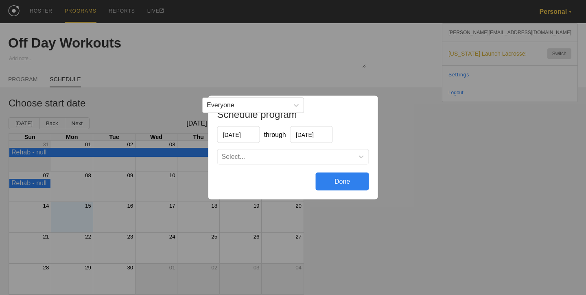
click at [345, 179] on div "Done" at bounding box center [342, 182] width 53 height 18
drag, startPoint x: 194, startPoint y: 51, endPoint x: 205, endPoint y: 66, distance: 18.0
click at [194, 51] on div "Schedule program 09/15/2025 through 10/13/2025 Select... Done" at bounding box center [293, 147] width 586 height 295
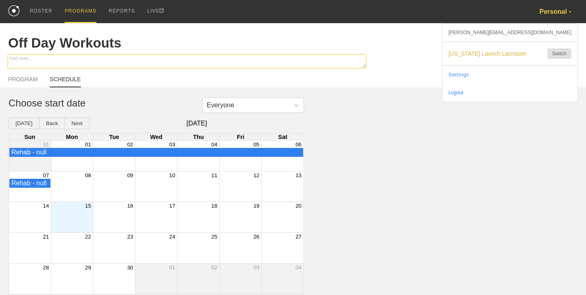
click at [205, 66] on textarea at bounding box center [187, 61] width 358 height 13
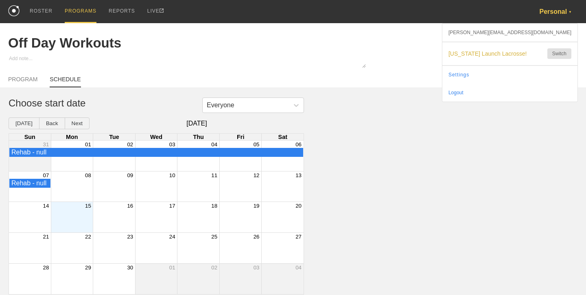
click at [77, 221] on div "Month View" at bounding box center [72, 217] width 42 height 31
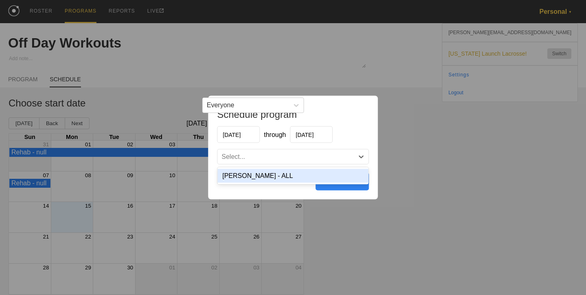
click at [240, 154] on div "Select..." at bounding box center [234, 156] width 24 height 7
click at [264, 175] on div "Harrison - ALL" at bounding box center [293, 176] width 151 height 14
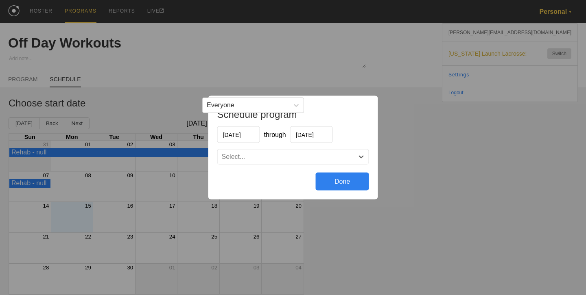
click at [346, 179] on div "Done" at bounding box center [342, 182] width 53 height 18
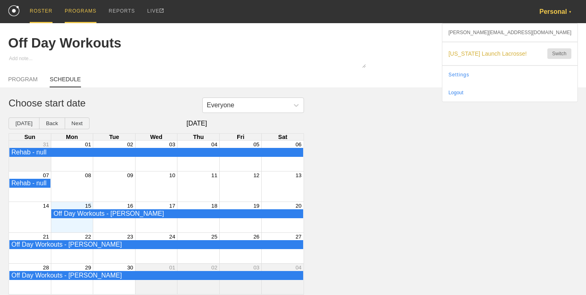
click at [43, 6] on div "ROSTER" at bounding box center [41, 11] width 23 height 23
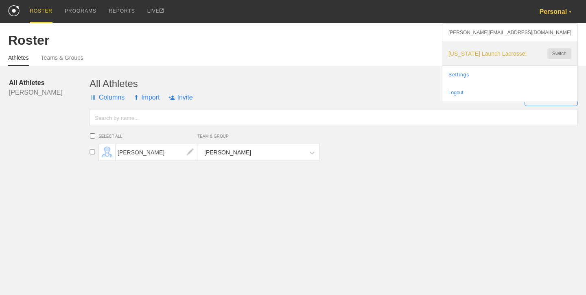
click at [517, 50] on div "Florida Launch Lacrosse! Switch" at bounding box center [509, 53] width 135 height 23
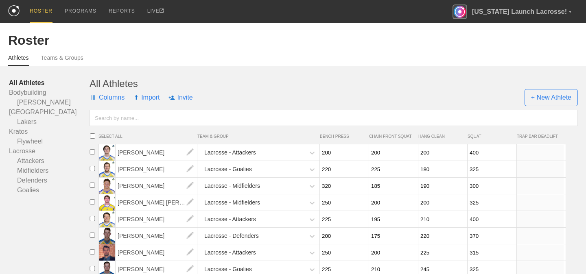
click at [123, 4] on div "ROSTER PROGRAMS REPORTS LIVE [US_STATE] Launch Lacrosse! ▼ [PERSON_NAME][EMAIL_…" at bounding box center [293, 11] width 570 height 23
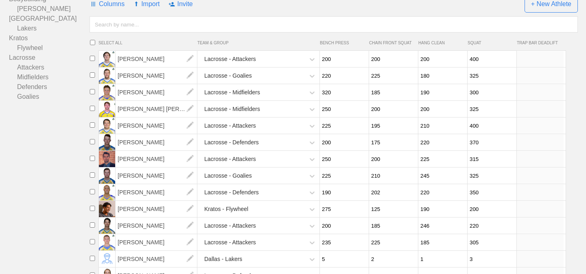
scroll to position [94, 0]
drag, startPoint x: 317, startPoint y: 41, endPoint x: 489, endPoint y: 42, distance: 172.6
click at [489, 42] on li "SELECT ALL TEAM & GROUP BENCH PRESS CHAIN FRONT SQUAT HANG CLEAN SQUAT TRAP BAR…" at bounding box center [327, 42] width 478 height 8
click at [494, 37] on ul "SELECT ALL TEAM & GROUP BENCH PRESS CHAIN FRONT SQUAT HANG CLEAN SQUAT TRAP BAR…" at bounding box center [336, 266] width 500 height 469
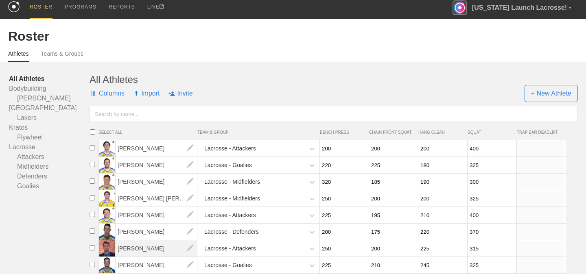
scroll to position [0, 0]
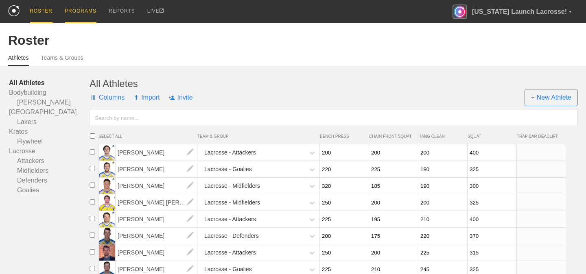
click at [79, 10] on div "PROGRAMS" at bounding box center [81, 11] width 32 height 23
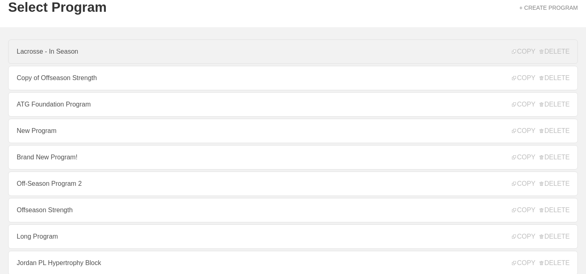
scroll to position [37, 0]
click at [61, 50] on link "Lacrosse - In Season" at bounding box center [293, 50] width 570 height 24
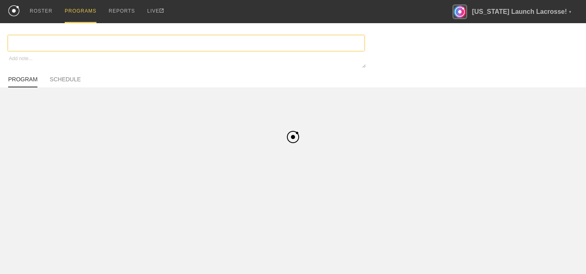
type textarea "x"
type input "Lacrosse - In Season"
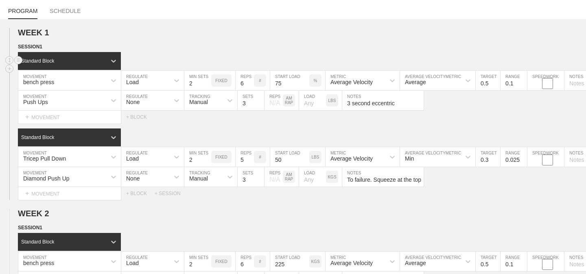
scroll to position [70, 0]
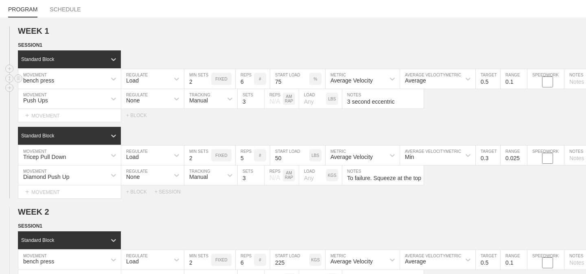
click at [94, 81] on div "bench press" at bounding box center [62, 79] width 88 height 14
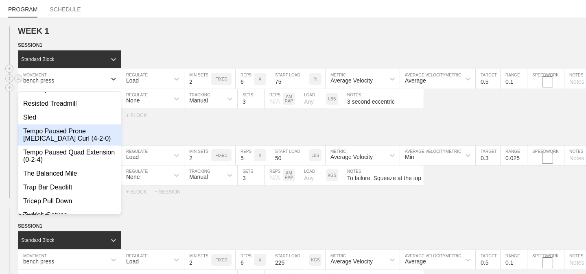
scroll to position [0, 0]
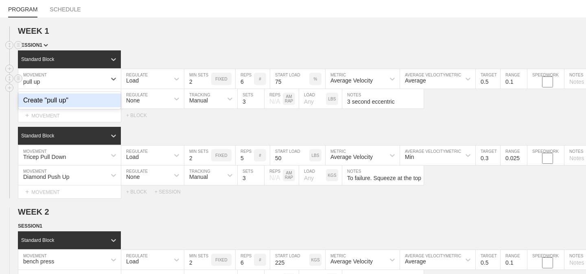
type input "pull up"
click at [186, 41] on div "SESSION 1" at bounding box center [302, 45] width 568 height 9
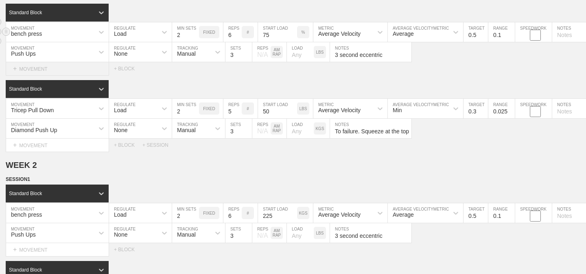
scroll to position [109, 0]
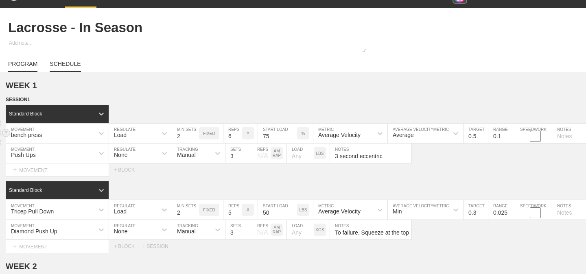
click at [65, 66] on link "SCHEDULE" at bounding box center [65, 66] width 31 height 11
type textarea "x"
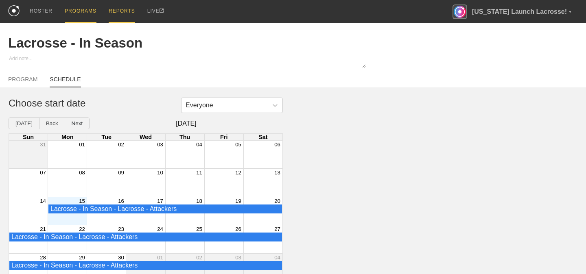
click at [123, 16] on div "REPORTS" at bounding box center [122, 11] width 26 height 23
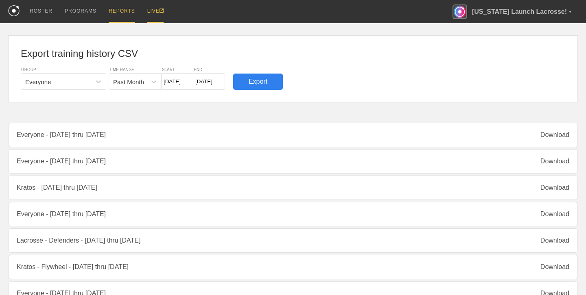
click at [151, 11] on div "LIVE" at bounding box center [155, 11] width 16 height 23
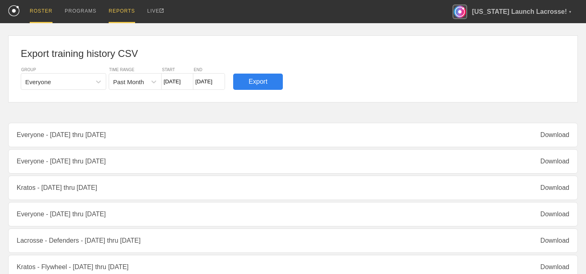
click at [46, 11] on div "ROSTER" at bounding box center [41, 11] width 23 height 23
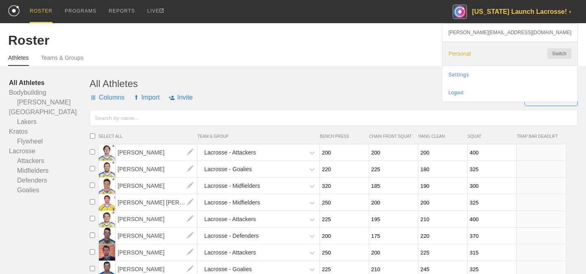
click at [528, 54] on span "Personal" at bounding box center [493, 53] width 91 height 7
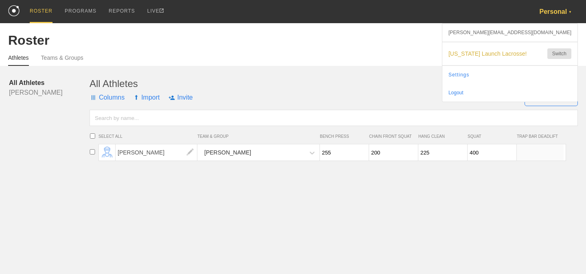
click at [316, 56] on div "Athletes Teams & Groups" at bounding box center [293, 57] width 570 height 18
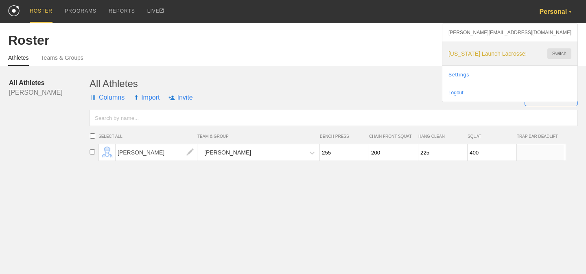
click at [512, 54] on span "[US_STATE] Launch Lacrosse!" at bounding box center [493, 53] width 91 height 7
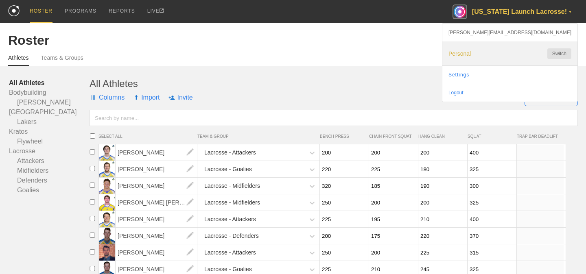
click at [527, 48] on div "Personal Switch" at bounding box center [509, 53] width 135 height 23
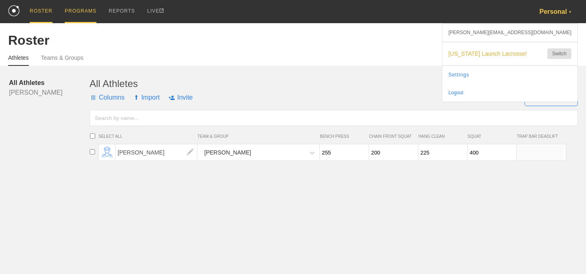
click at [72, 12] on div "PROGRAMS" at bounding box center [81, 11] width 32 height 23
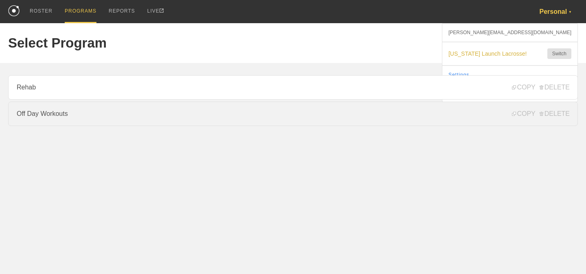
click at [52, 110] on link "Off Day Workouts" at bounding box center [293, 114] width 570 height 24
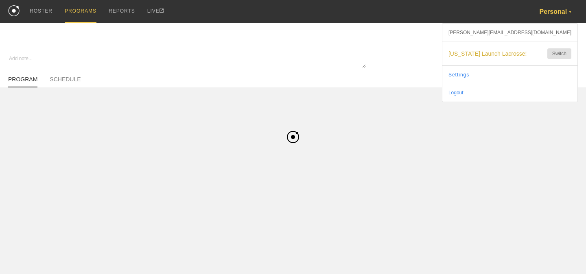
type textarea "x"
type input "Off Day Workouts"
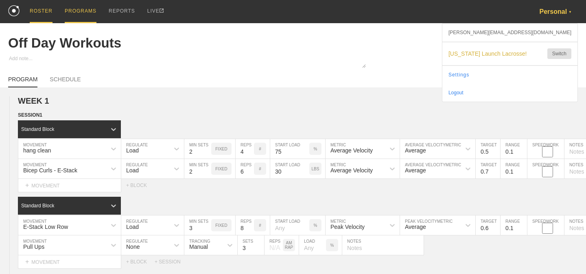
click at [47, 15] on div "ROSTER" at bounding box center [41, 11] width 23 height 23
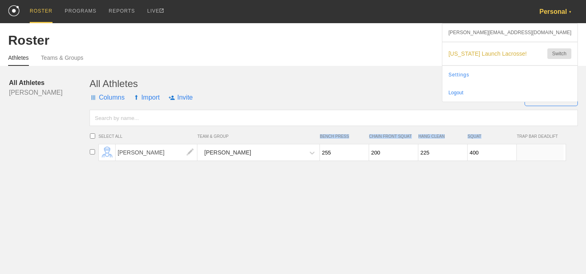
drag, startPoint x: 318, startPoint y: 136, endPoint x: 483, endPoint y: 137, distance: 164.4
click at [483, 137] on li "SELECT ALL TEAM & GROUP BENCH PRESS CHAIN FRONT SQUAT HANG CLEAN SQUAT TRAP BAR…" at bounding box center [327, 136] width 478 height 8
click at [483, 137] on span "SQUAT" at bounding box center [490, 136] width 45 height 4
click at [71, 19] on div "PROGRAMS" at bounding box center [81, 11] width 32 height 23
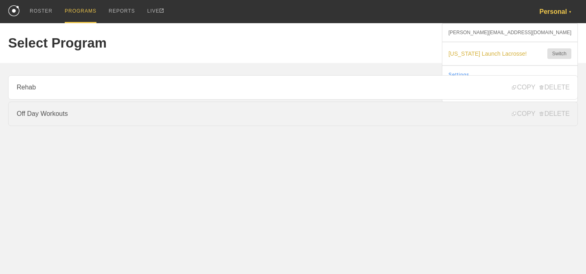
click at [60, 109] on link "Off Day Workouts" at bounding box center [293, 114] width 570 height 24
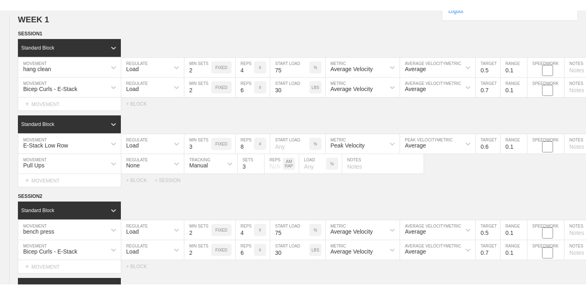
scroll to position [92, 0]
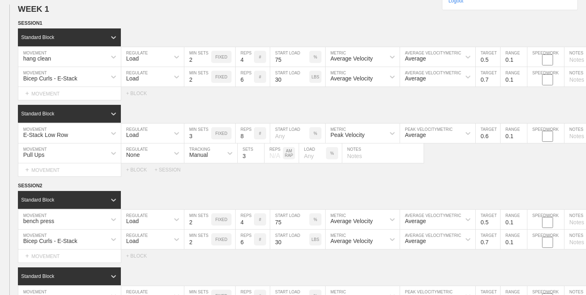
type textarea "x"
